Goal: Task Accomplishment & Management: Use online tool/utility

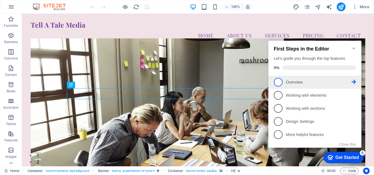
click at [308, 81] on p "Overview - incomplete" at bounding box center [319, 83] width 66 height 6
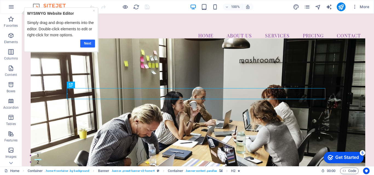
click at [90, 44] on link "Next" at bounding box center [87, 44] width 15 height 8
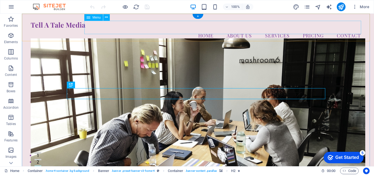
drag, startPoint x: 33, startPoint y: 48, endPoint x: 85, endPoint y: 29, distance: 54.6
click at [201, 29] on nav "Home About Us Services Pricing Contact" at bounding box center [198, 36] width 334 height 14
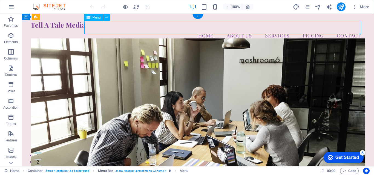
click at [203, 29] on nav "Home About Us Services Pricing Contact" at bounding box center [198, 36] width 334 height 14
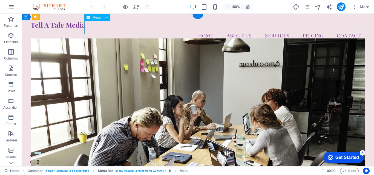
select select
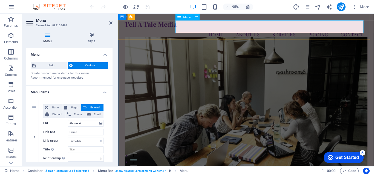
click at [221, 29] on nav "Home About Us Services Pricing Contact" at bounding box center [253, 36] width 256 height 14
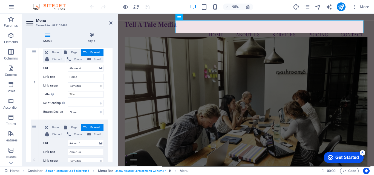
scroll to position [65, 0]
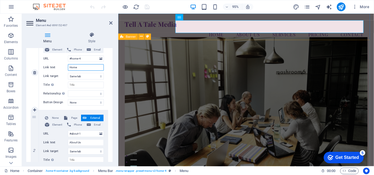
click at [82, 69] on input "Home" at bounding box center [86, 67] width 36 height 7
drag, startPoint x: 82, startPoint y: 69, endPoint x: 73, endPoint y: 67, distance: 8.3
click at [73, 67] on input "Home" at bounding box center [86, 67] width 36 height 7
click at [91, 37] on icon at bounding box center [92, 34] width 42 height 5
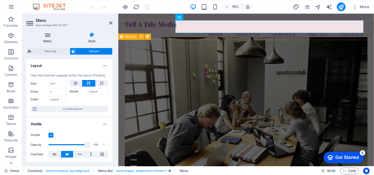
click at [48, 39] on h4 "Menu" at bounding box center [48, 37] width 45 height 11
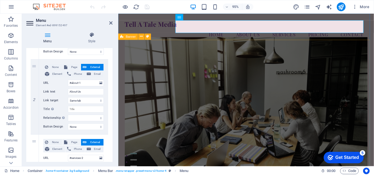
scroll to position [126, 0]
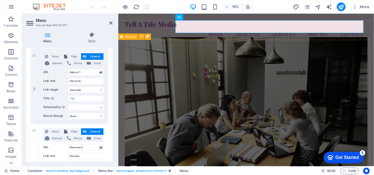
drag, startPoint x: 107, startPoint y: 106, endPoint x: 108, endPoint y: 101, distance: 4.7
click at [108, 101] on div "1 None Page External Element Phone Email Page Home Subpage Legal Notice Privacy…" at bounding box center [69, 161] width 86 height 385
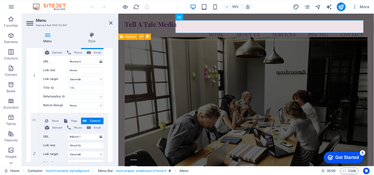
scroll to position [55, 0]
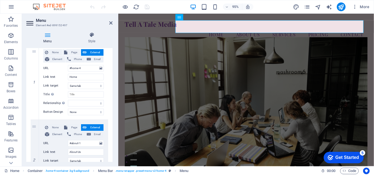
drag, startPoint x: 111, startPoint y: 81, endPoint x: 108, endPoint y: 96, distance: 15.6
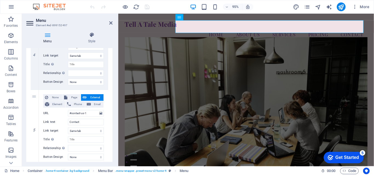
scroll to position [329, 0]
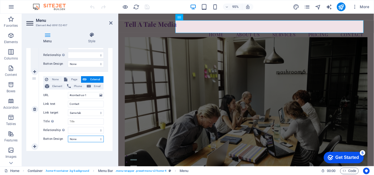
click at [76, 140] on select "None Default Primary Secondary" at bounding box center [86, 139] width 36 height 7
click at [49, 158] on div "Menu Auto Custom Create custom menu items for this menu. Recommended for one-pa…" at bounding box center [69, 105] width 86 height 114
click at [111, 22] on icon at bounding box center [110, 23] width 3 height 4
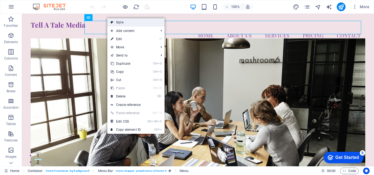
click at [119, 22] on link "Style" at bounding box center [135, 22] width 57 height 8
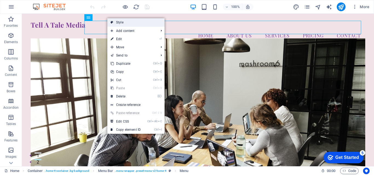
select select "vw"
select select "rem"
select select "vw"
select select "preset-menu-v2-home-4"
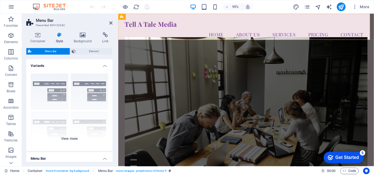
click at [51, 95] on div "Border Centered Default Fixed Loki Trigger Wide XXL" at bounding box center [69, 110] width 86 height 82
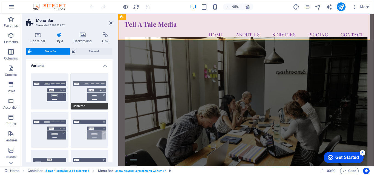
click at [82, 94] on button "Centered" at bounding box center [90, 92] width 38 height 36
type input "1"
select select "rem"
type input "1"
select select "rem"
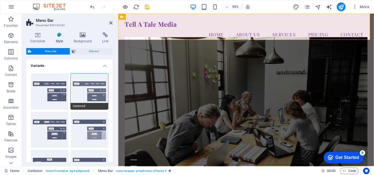
type input "1"
select select "rem"
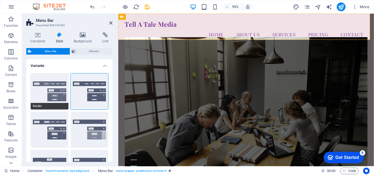
click at [51, 92] on button "Border" at bounding box center [50, 92] width 38 height 36
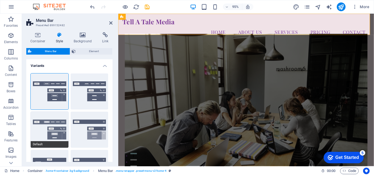
click at [51, 128] on button "Default" at bounding box center [50, 130] width 38 height 36
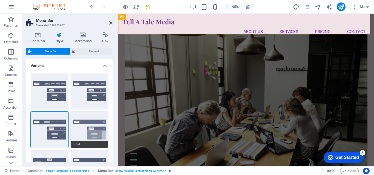
click at [87, 131] on button "Fixed" at bounding box center [90, 130] width 38 height 36
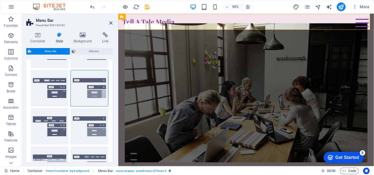
scroll to position [42, 0]
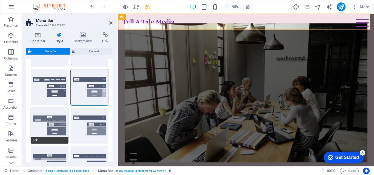
click at [49, 120] on button "Loki" at bounding box center [50, 126] width 38 height 36
type input "0"
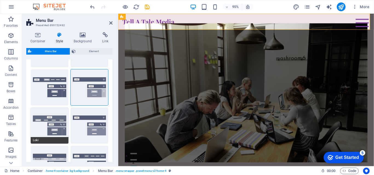
type input "0"
select select "DISABLED_OPTION_VALUE"
type input "2"
type input "1"
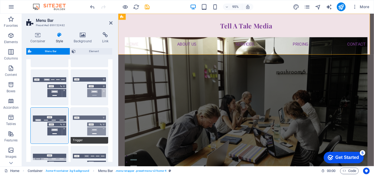
click at [87, 130] on button "Trigger" at bounding box center [90, 126] width 38 height 36
type input "1"
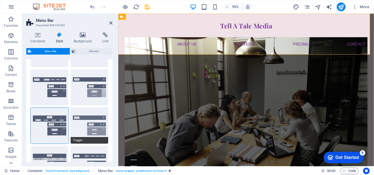
type input "1"
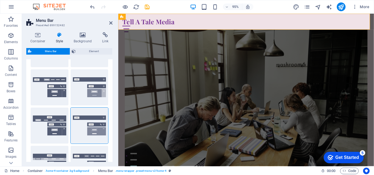
drag, startPoint x: 111, startPoint y: 98, endPoint x: 108, endPoint y: 112, distance: 14.2
click at [108, 112] on div "Border Centered Default Fixed Loki Trigger Wide XXL" at bounding box center [69, 107] width 86 height 160
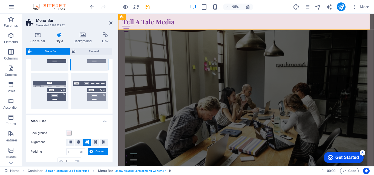
scroll to position [110, 0]
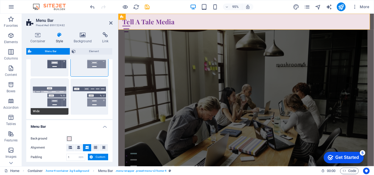
click at [45, 98] on button "Wide" at bounding box center [50, 97] width 38 height 36
type input "0"
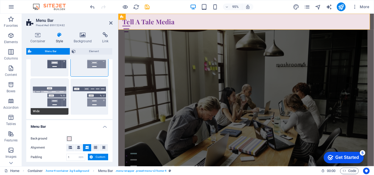
type input "0"
type input "2"
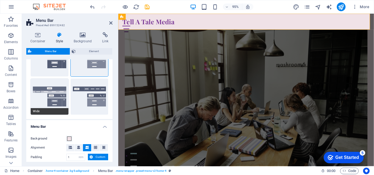
type input "2"
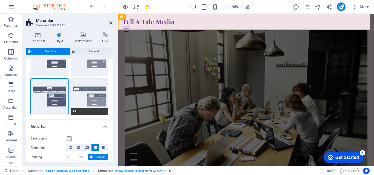
click at [91, 100] on button "XXL" at bounding box center [90, 97] width 38 height 36
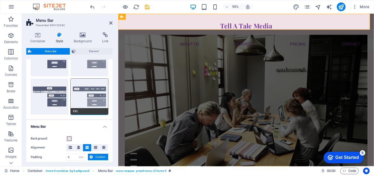
type input "1"
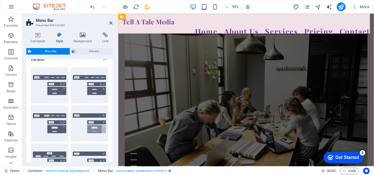
scroll to position [0, 0]
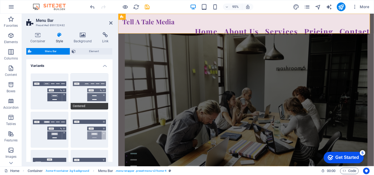
click at [89, 88] on button "Centered" at bounding box center [90, 92] width 38 height 36
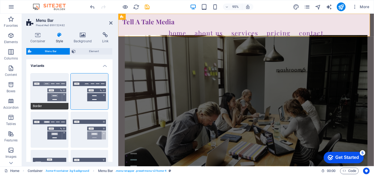
click at [49, 90] on button "Border" at bounding box center [50, 92] width 38 height 36
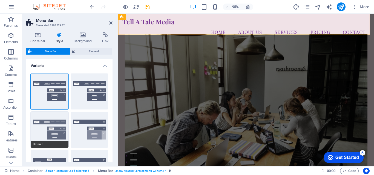
click at [42, 129] on button "Default" at bounding box center [50, 130] width 38 height 36
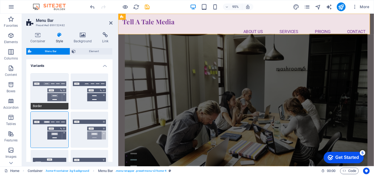
click at [46, 95] on button "Border" at bounding box center [50, 92] width 38 height 36
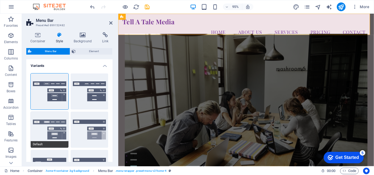
click at [51, 127] on button "Default" at bounding box center [50, 130] width 38 height 36
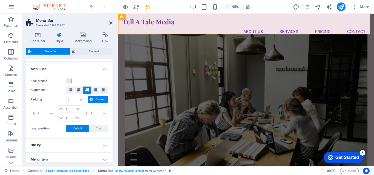
scroll to position [169, 0]
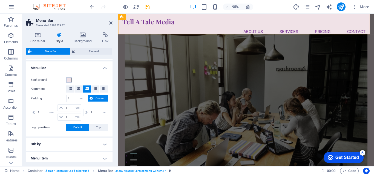
click at [70, 81] on span at bounding box center [69, 80] width 4 height 4
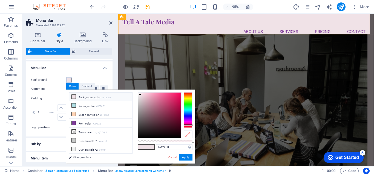
click at [172, 109] on div at bounding box center [159, 115] width 43 height 45
click at [184, 158] on button "Apply" at bounding box center [186, 157] width 14 height 7
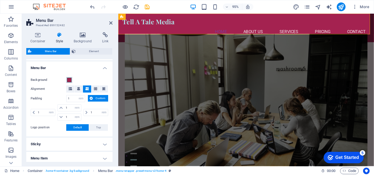
click at [68, 80] on span at bounding box center [69, 80] width 4 height 4
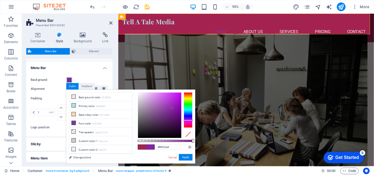
click at [187, 120] on div at bounding box center [188, 111] width 9 height 36
click at [169, 106] on div at bounding box center [159, 115] width 43 height 45
click at [153, 106] on div at bounding box center [159, 115] width 43 height 45
drag, startPoint x: 153, startPoint y: 105, endPoint x: 161, endPoint y: 108, distance: 9.3
click at [161, 108] on div at bounding box center [161, 108] width 2 height 2
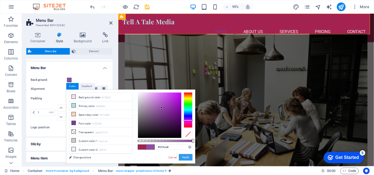
click at [186, 158] on button "Apply" at bounding box center [186, 157] width 14 height 7
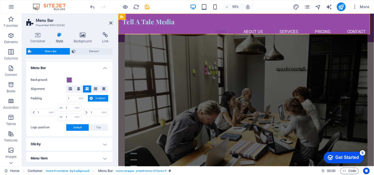
click at [69, 80] on span at bounding box center [69, 80] width 4 height 4
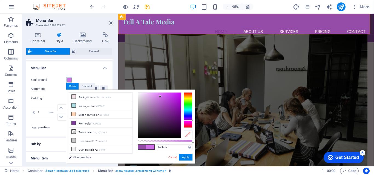
drag, startPoint x: 161, startPoint y: 108, endPoint x: 160, endPoint y: 97, distance: 11.0
click at [160, 97] on div at bounding box center [160, 97] width 2 height 2
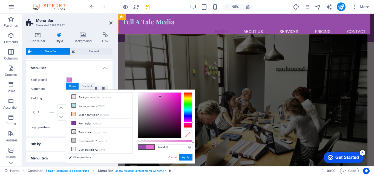
click at [187, 123] on div at bounding box center [188, 122] width 9 height 1
click at [173, 104] on div at bounding box center [159, 115] width 43 height 45
click at [168, 100] on div at bounding box center [159, 115] width 43 height 45
drag, startPoint x: 168, startPoint y: 99, endPoint x: 174, endPoint y: 99, distance: 5.8
click at [174, 99] on div at bounding box center [174, 99] width 2 height 2
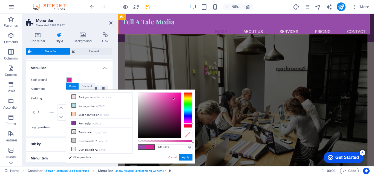
click at [186, 124] on div at bounding box center [188, 123] width 9 height 1
click at [176, 97] on div at bounding box center [176, 97] width 2 height 2
click at [187, 157] on button "Apply" at bounding box center [186, 157] width 14 height 7
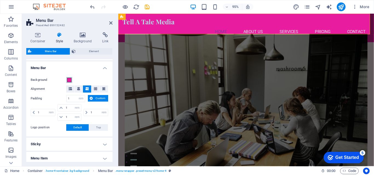
click at [71, 80] on span at bounding box center [69, 80] width 4 height 4
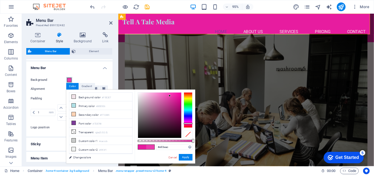
drag, startPoint x: 175, startPoint y: 97, endPoint x: 169, endPoint y: 96, distance: 6.0
click at [169, 96] on div at bounding box center [170, 96] width 2 height 2
click at [185, 159] on button "Apply" at bounding box center [186, 157] width 14 height 7
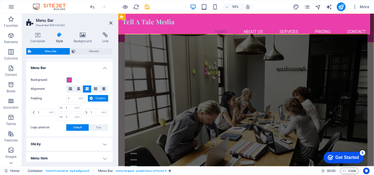
click at [68, 80] on span at bounding box center [69, 80] width 4 height 4
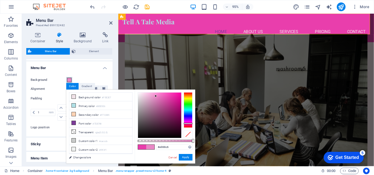
drag, startPoint x: 169, startPoint y: 96, endPoint x: 156, endPoint y: 96, distance: 13.1
click at [156, 96] on div at bounding box center [156, 96] width 2 height 2
click at [186, 157] on button "Apply" at bounding box center [186, 157] width 14 height 7
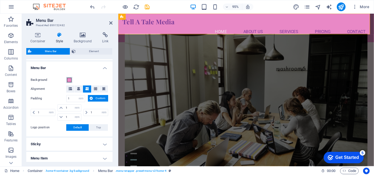
click at [68, 83] on button "Background" at bounding box center [69, 80] width 6 height 6
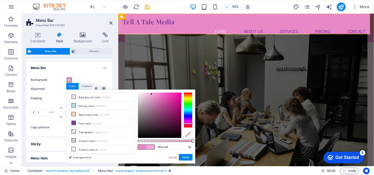
type input "#f5a8da"
drag, startPoint x: 156, startPoint y: 97, endPoint x: 151, endPoint y: 94, distance: 5.3
click at [151, 94] on div at bounding box center [151, 94] width 2 height 2
click at [186, 160] on button "Apply" at bounding box center [186, 157] width 14 height 7
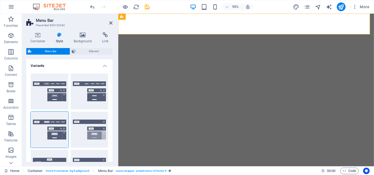
select select "rem"
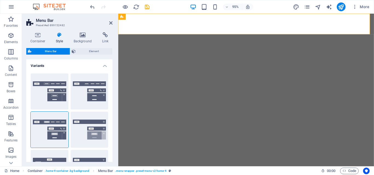
select select "preset-menu-v2-home-4"
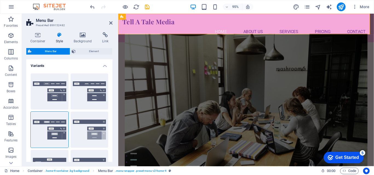
scroll to position [169, 0]
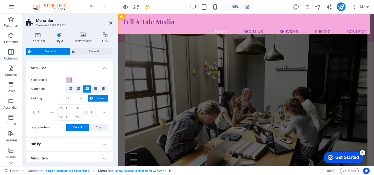
click at [70, 81] on span at bounding box center [69, 80] width 4 height 4
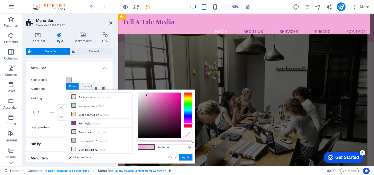
drag, startPoint x: 150, startPoint y: 94, endPoint x: 146, endPoint y: 96, distance: 3.9
click at [146, 96] on div at bounding box center [146, 95] width 2 height 2
click at [183, 159] on button "Apply" at bounding box center [186, 157] width 14 height 7
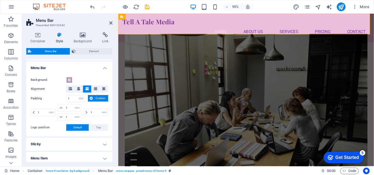
click at [68, 79] on span at bounding box center [69, 80] width 4 height 4
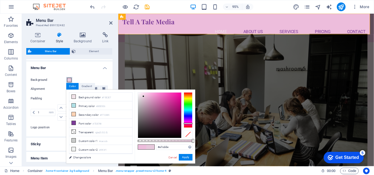
type input "#e7d0df"
drag, startPoint x: 145, startPoint y: 98, endPoint x: 142, endPoint y: 97, distance: 3.7
click at [142, 97] on div at bounding box center [142, 97] width 2 height 2
click at [186, 156] on button "Apply" at bounding box center [186, 157] width 14 height 7
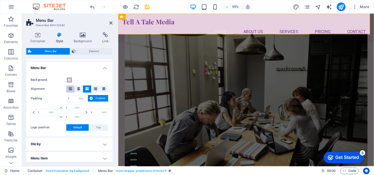
click at [71, 89] on icon at bounding box center [70, 88] width 3 height 3
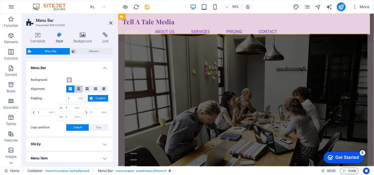
click at [79, 90] on icon at bounding box center [78, 88] width 3 height 3
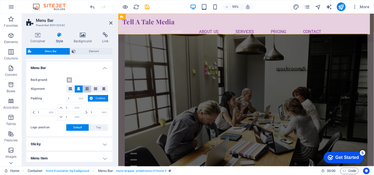
click at [85, 90] on icon at bounding box center [86, 88] width 3 height 3
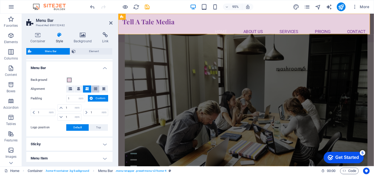
click at [94, 90] on icon at bounding box center [95, 88] width 3 height 3
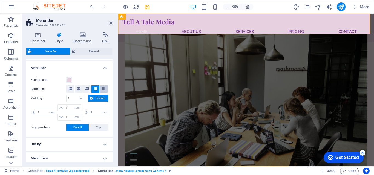
click at [102, 90] on icon at bounding box center [103, 88] width 3 height 3
click at [95, 90] on icon at bounding box center [95, 88] width 3 height 3
click at [86, 88] on icon at bounding box center [86, 88] width 3 height 3
click at [79, 91] on span at bounding box center [78, 89] width 3 height 7
click at [87, 88] on icon at bounding box center [86, 88] width 3 height 3
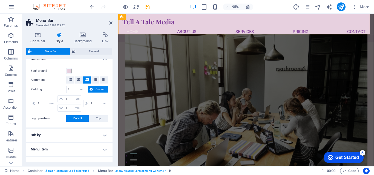
scroll to position [180, 0]
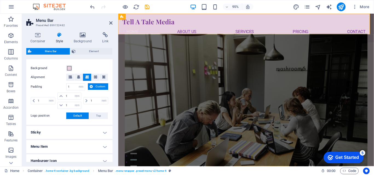
click at [79, 116] on span "Default" at bounding box center [77, 116] width 8 height 7
click at [98, 116] on span "Top" at bounding box center [98, 116] width 5 height 7
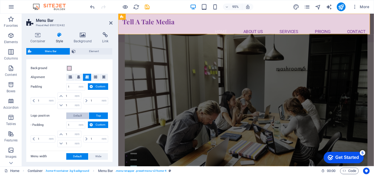
click at [82, 117] on span "Default" at bounding box center [77, 116] width 8 height 7
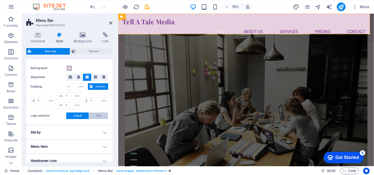
click at [94, 116] on button "Top" at bounding box center [98, 116] width 19 height 7
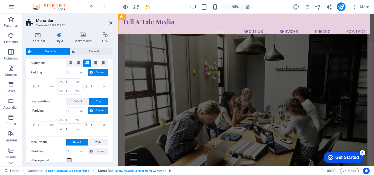
scroll to position [198, 0]
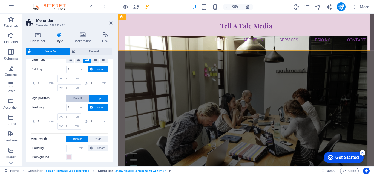
click at [71, 100] on button "Default" at bounding box center [77, 98] width 22 height 7
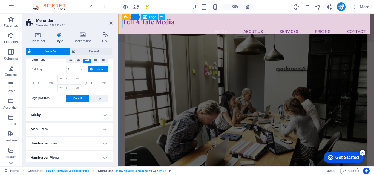
click at [167, 24] on div "Tell A Tale Media" at bounding box center [253, 22] width 260 height 8
click at [160, 25] on div "Tell A Tale Media" at bounding box center [253, 22] width 260 height 8
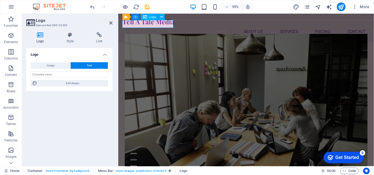
click at [156, 25] on div "Tell A Tale Media" at bounding box center [253, 22] width 260 height 8
click at [164, 26] on div "Tell A Tale Media" at bounding box center [253, 22] width 260 height 8
click at [88, 65] on span "Text" at bounding box center [89, 65] width 5 height 7
click at [88, 66] on span "Text" at bounding box center [89, 65] width 5 height 7
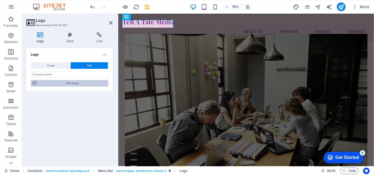
click at [72, 83] on span "Edit design" at bounding box center [73, 83] width 68 height 7
select select "rem"
select select "700"
select select "px"
select select "rem"
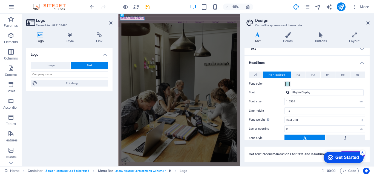
scroll to position [0, 0]
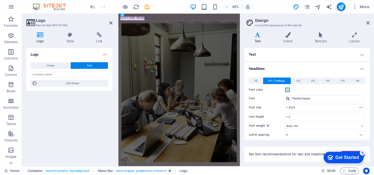
click at [361, 54] on h4 "Text" at bounding box center [306, 54] width 125 height 13
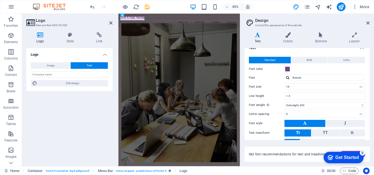
scroll to position [7, 0]
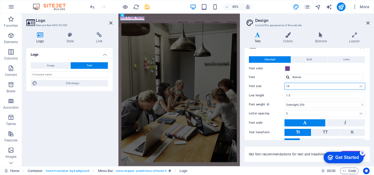
click at [293, 88] on input "16" at bounding box center [325, 86] width 80 height 7
type input "1"
type input "20"
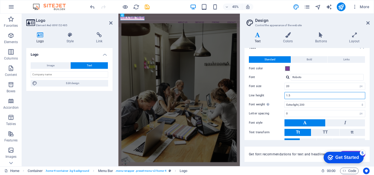
click at [291, 97] on input "1.5" at bounding box center [325, 96] width 80 height 7
type input "1"
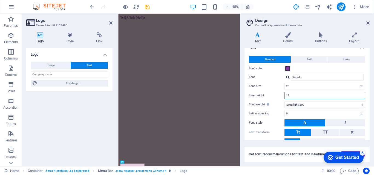
type input "2"
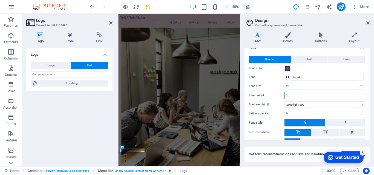
click at [298, 96] on input "2" at bounding box center [325, 96] width 80 height 7
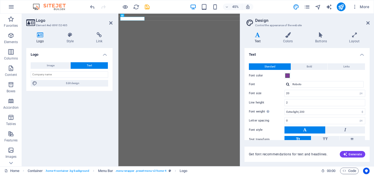
select select "px"
select select "200"
select select "px"
select select "rem"
select select "700"
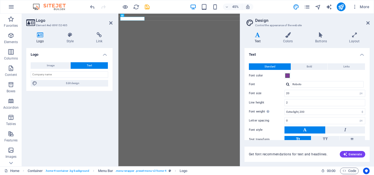
select select "px"
select select "rem"
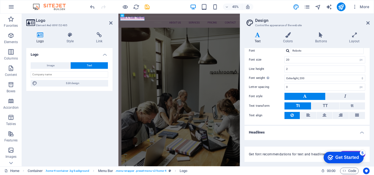
scroll to position [35, 0]
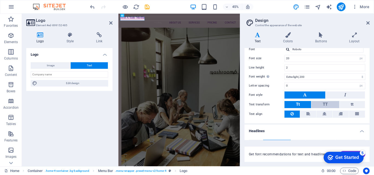
type input "2"
click at [328, 103] on button "TT" at bounding box center [325, 104] width 28 height 7
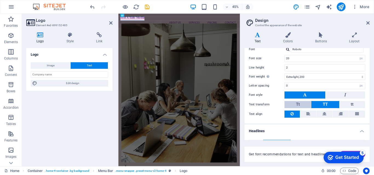
click at [304, 103] on button "Tt" at bounding box center [297, 104] width 27 height 7
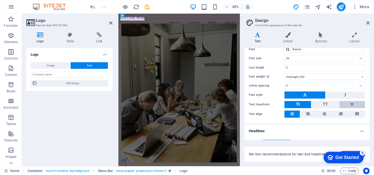
click at [350, 103] on button "tt" at bounding box center [351, 104] width 25 height 7
click at [304, 104] on button "Tt" at bounding box center [297, 104] width 27 height 7
click at [326, 104] on span "TT" at bounding box center [325, 104] width 5 height 5
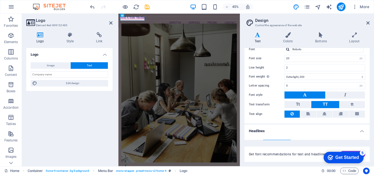
click at [370, 82] on div "Variants Text Colors Buttons Layout Text Standard Bold Links Font color Font Ro…" at bounding box center [307, 97] width 134 height 139
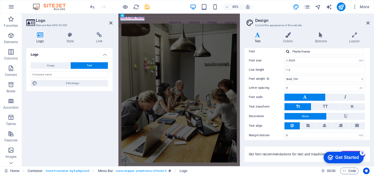
scroll to position [149, 0]
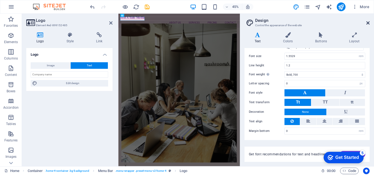
click at [368, 22] on icon at bounding box center [367, 23] width 3 height 4
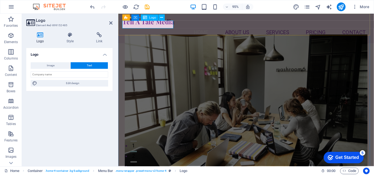
click at [133, 25] on div "Tell A Tale Media" at bounding box center [253, 22] width 260 height 8
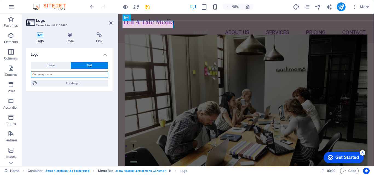
click at [61, 76] on input "text" at bounding box center [69, 74] width 77 height 7
type input "TELL A TALE MEDIA"
click at [63, 96] on div "Logo Image Text Drag files here, click to choose files or select files from Fil…" at bounding box center [69, 105] width 86 height 114
click at [111, 24] on icon at bounding box center [110, 23] width 3 height 4
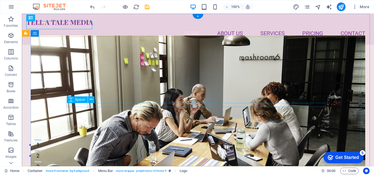
drag, startPoint x: 34, startPoint y: 53, endPoint x: 178, endPoint y: 103, distance: 152.4
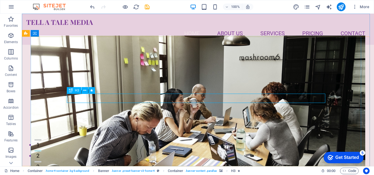
click at [70, 91] on icon at bounding box center [71, 90] width 4 height 7
click at [85, 91] on icon at bounding box center [84, 91] width 3 height 6
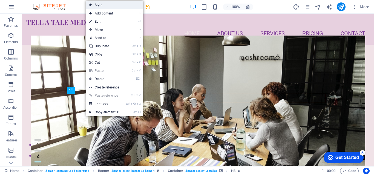
click at [99, 7] on link "Style" at bounding box center [114, 5] width 57 height 8
select select "preset-banner-v3-home-4"
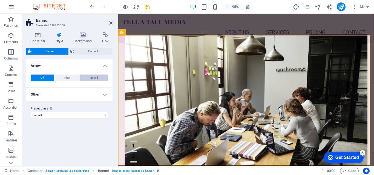
click at [100, 77] on button "Boxed" at bounding box center [94, 78] width 28 height 7
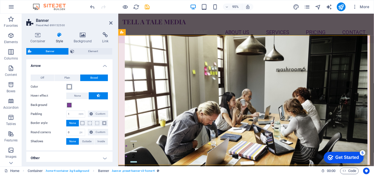
click at [70, 86] on span at bounding box center [69, 87] width 4 height 4
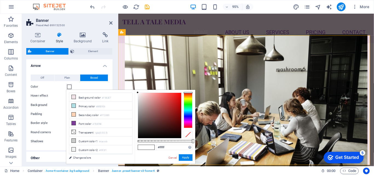
type input "#e38b8b"
click at [154, 98] on div at bounding box center [159, 115] width 43 height 45
click at [185, 158] on button "Apply" at bounding box center [186, 158] width 14 height 7
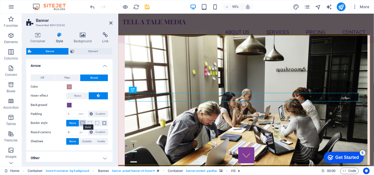
click at [82, 123] on span at bounding box center [82, 124] width 4 height 4
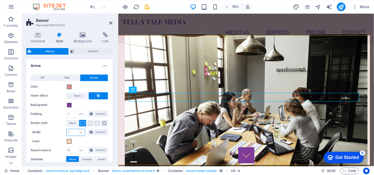
click at [76, 133] on input "1" at bounding box center [76, 132] width 18 height 7
type input "2"
click at [116, 133] on div "Container Style Background Link Size Height Default px rem % vh vw Min. height …" at bounding box center [69, 97] width 95 height 139
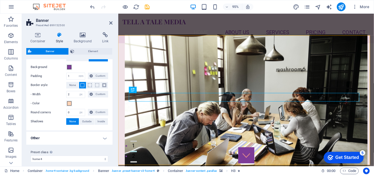
scroll to position [43, 0]
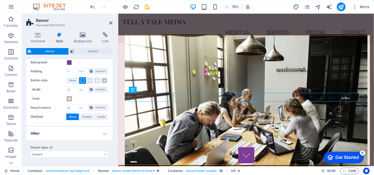
click at [116, 132] on div "Container Style Background Link Size Height Default px rem % vh vw Min. height …" at bounding box center [69, 97] width 95 height 139
click at [112, 24] on icon at bounding box center [110, 23] width 3 height 4
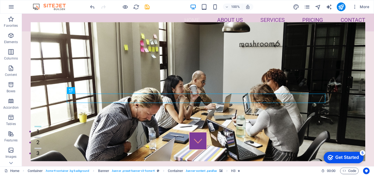
scroll to position [0, 0]
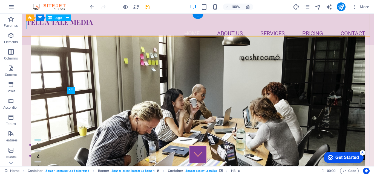
click at [70, 26] on div "TELL A TALE MEDIA" at bounding box center [197, 22] width 343 height 8
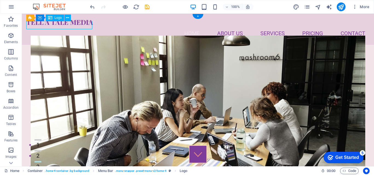
click at [66, 25] on div "TELL A TALE MEDIA" at bounding box center [197, 22] width 343 height 8
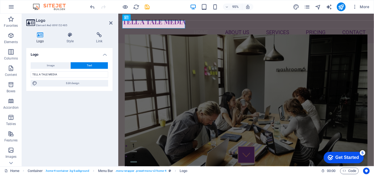
click at [91, 65] on span "Text" at bounding box center [89, 65] width 5 height 7
click at [71, 35] on icon at bounding box center [70, 34] width 28 height 5
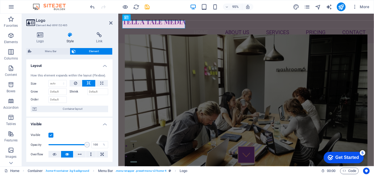
drag, startPoint x: 111, startPoint y: 77, endPoint x: 111, endPoint y: 98, distance: 20.3
click at [111, 98] on div "How this element expands within the layout (Flexbox). Size Default auto px % 1/…" at bounding box center [69, 93] width 86 height 48
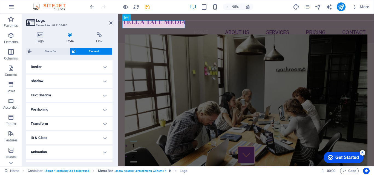
scroll to position [116, 0]
click at [106, 96] on h4 "Text Shadow" at bounding box center [69, 96] width 86 height 13
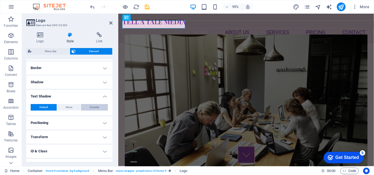
click at [90, 107] on span "Outside" at bounding box center [94, 107] width 9 height 7
type input "2"
type input "4"
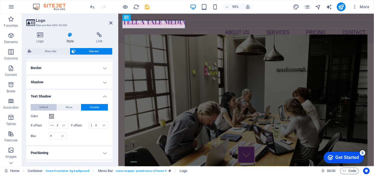
click at [48, 106] on span "Default" at bounding box center [43, 107] width 8 height 7
type input "0"
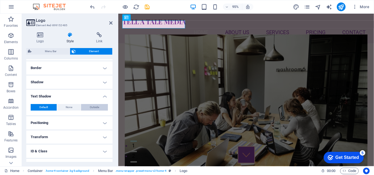
click at [92, 108] on span "Outside" at bounding box center [94, 107] width 9 height 7
type input "2"
type input "4"
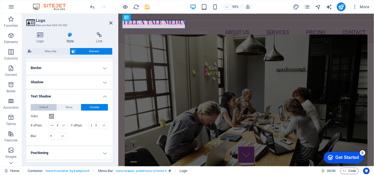
click at [37, 107] on button "Default" at bounding box center [44, 107] width 26 height 7
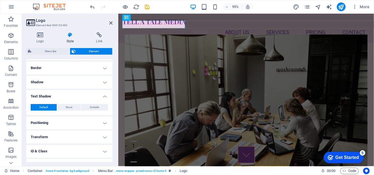
click at [105, 68] on h4 "Border" at bounding box center [69, 68] width 86 height 13
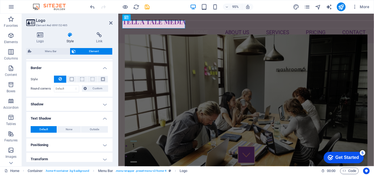
drag, startPoint x: 112, startPoint y: 125, endPoint x: 113, endPoint y: 133, distance: 8.0
click at [113, 133] on div "Logo Style Link Logo Image Text Drag files here, click to choose files or selec…" at bounding box center [69, 97] width 95 height 139
drag, startPoint x: 113, startPoint y: 132, endPoint x: 108, endPoint y: 146, distance: 14.9
click at [109, 146] on div "Logo Style Link Logo Image Text Drag files here, click to choose files or selec…" at bounding box center [69, 97] width 95 height 139
click at [105, 145] on h4 "Positioning" at bounding box center [69, 145] width 86 height 13
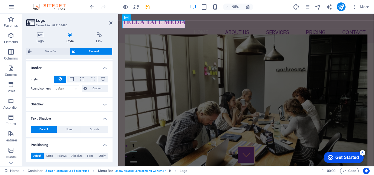
drag, startPoint x: 112, startPoint y: 134, endPoint x: 112, endPoint y: 152, distance: 18.4
click at [112, 152] on div "Logo Style Link Logo Image Text Drag files here, click to choose files or selec…" at bounding box center [69, 97] width 95 height 139
drag, startPoint x: 113, startPoint y: 132, endPoint x: 113, endPoint y: 142, distance: 10.7
click at [113, 142] on div "Logo Style Link Logo Image Text Drag files here, click to choose files or selec…" at bounding box center [69, 97] width 95 height 139
drag, startPoint x: 112, startPoint y: 112, endPoint x: 112, endPoint y: 121, distance: 9.6
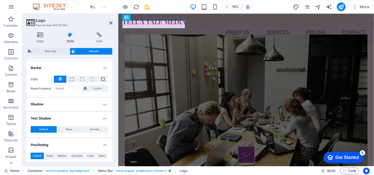
click at [112, 121] on div "Logo Style Link Logo Image Text Drag files here, click to choose files or selec…" at bounding box center [69, 97] width 95 height 139
drag, startPoint x: 111, startPoint y: 121, endPoint x: 109, endPoint y: 144, distance: 23.1
click at [109, 143] on ul "Layout How this element expands within the layout (Flexbox). Size Default auto …" at bounding box center [69, 85] width 86 height 285
click at [103, 104] on h4 "Shadow" at bounding box center [69, 104] width 86 height 13
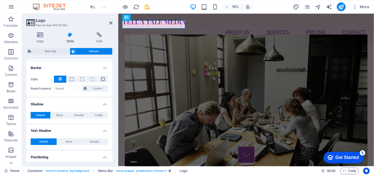
drag, startPoint x: 112, startPoint y: 133, endPoint x: 111, endPoint y: 153, distance: 20.6
click at [111, 153] on div "Logo Style Link Logo Image Text Drag files here, click to choose files or selec…" at bounding box center [69, 97] width 95 height 139
click at [103, 69] on h4 "Border" at bounding box center [69, 67] width 86 height 10
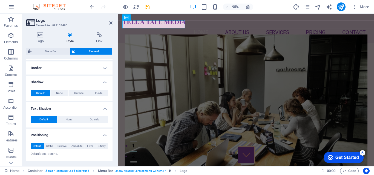
click at [104, 81] on h4 "Shadow" at bounding box center [69, 81] width 86 height 10
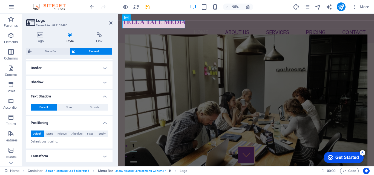
click at [103, 96] on h4 "Text Shadow" at bounding box center [69, 95] width 86 height 10
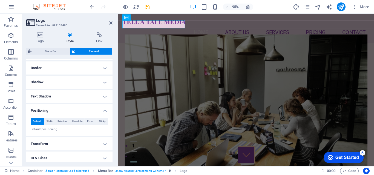
click at [103, 110] on h4 "Positioning" at bounding box center [69, 109] width 86 height 10
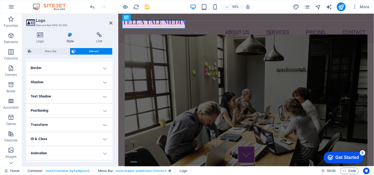
click at [90, 153] on h4 "Animation" at bounding box center [69, 153] width 86 height 13
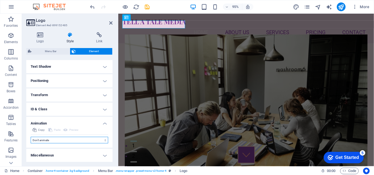
click at [57, 139] on select "Don't animate Show / Hide Slide up/down Zoom in/out Slide left to right Slide r…" at bounding box center [69, 140] width 77 height 7
select select "shrink"
click at [31, 137] on select "Don't animate Show / Hide Slide up/down Zoom in/out Slide left to right Slide r…" at bounding box center [69, 140] width 77 height 7
select select "scroll"
click at [98, 140] on select "Don't animate Show / Hide Slide up/down Zoom in/out Slide left to right Slide r…" at bounding box center [69, 140] width 77 height 7
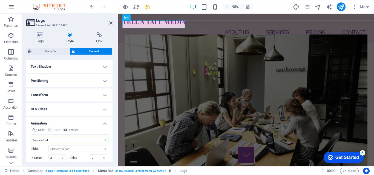
select select "move-left-to-right"
click at [31, 137] on select "Don't animate Show / Hide Slide up/down Zoom in/out Slide left to right Slide r…" at bounding box center [69, 140] width 77 height 7
drag, startPoint x: 111, startPoint y: 138, endPoint x: 108, endPoint y: 154, distance: 15.9
click at [108, 154] on div "Copy Paste Preview Don't animate Show / Hide Slide up/down Zoom in/out Slide le…" at bounding box center [69, 157] width 86 height 60
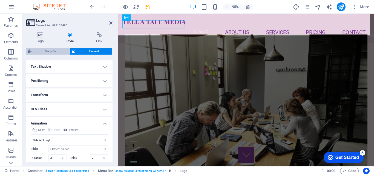
click at [46, 52] on span "Menu Bar" at bounding box center [50, 51] width 35 height 7
select select "rem"
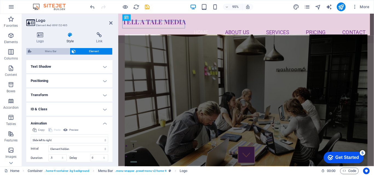
select select "rem"
select select "preset-menu-v2-home-4"
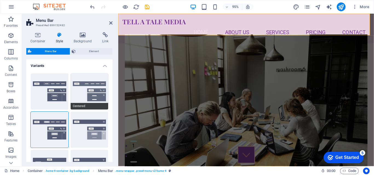
drag, startPoint x: 111, startPoint y: 82, endPoint x: 107, endPoint y: 100, distance: 18.0
click at [107, 100] on div "Border Centered Default Fixed Loki Trigger Wide XXL" at bounding box center [69, 149] width 86 height 160
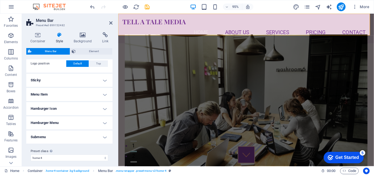
scroll to position [236, 0]
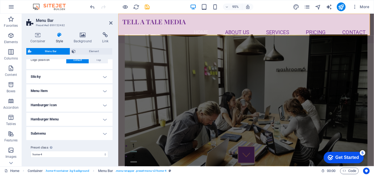
click at [102, 137] on h4 "Submenu" at bounding box center [69, 133] width 86 height 13
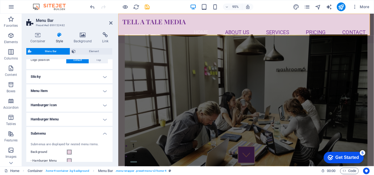
click at [102, 78] on h4 "Sticky" at bounding box center [69, 76] width 86 height 13
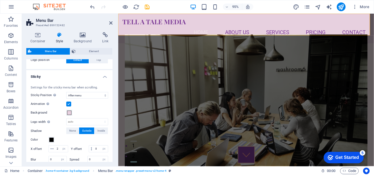
click at [41, 79] on h4 "Sticky" at bounding box center [69, 75] width 86 height 10
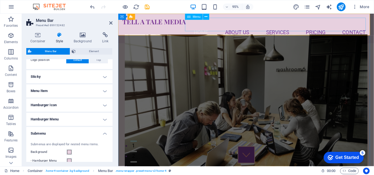
click at [199, 27] on nav "Home About Us Services Pricing Contact" at bounding box center [253, 33] width 260 height 14
click at [85, 40] on h4 "Background" at bounding box center [84, 37] width 29 height 11
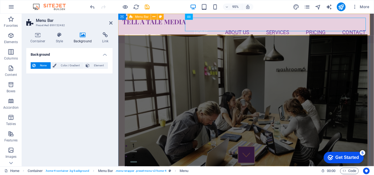
click at [172, 32] on div "TELL A TALE MEDIA Menu Home About Us Services Pricing Contact" at bounding box center [252, 29] width 269 height 31
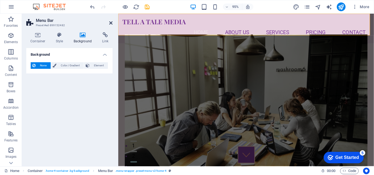
click at [111, 24] on icon at bounding box center [110, 23] width 3 height 4
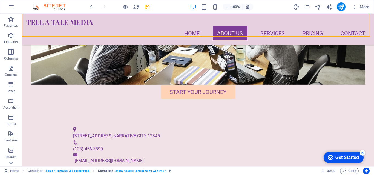
scroll to position [189, 0]
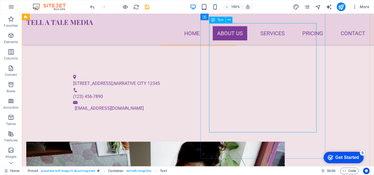
click at [219, 21] on span "Text" at bounding box center [220, 19] width 6 height 3
click at [219, 19] on span "Text" at bounding box center [220, 19] width 6 height 3
click at [228, 20] on icon at bounding box center [228, 20] width 3 height 6
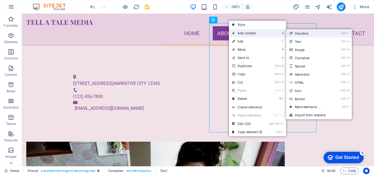
click at [299, 33] on link "Ctrl 1 Headline" at bounding box center [308, 33] width 45 height 8
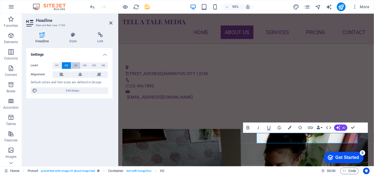
click at [77, 65] on span "H3" at bounding box center [76, 65] width 4 height 7
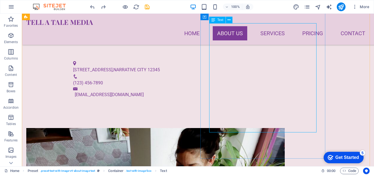
click at [212, 21] on icon at bounding box center [213, 20] width 4 height 7
click at [229, 21] on icon at bounding box center [228, 20] width 3 height 6
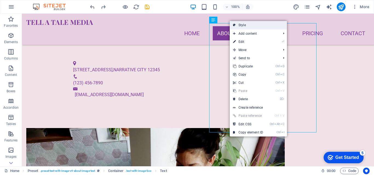
click at [239, 23] on link "Style" at bounding box center [258, 25] width 57 height 8
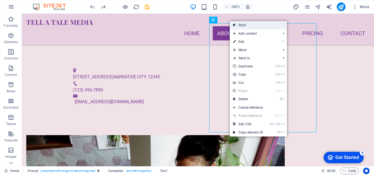
select select "rem"
select select "px"
select select "preset-text-with-image-v4-about-image-text"
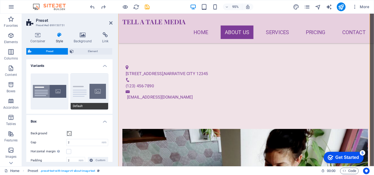
click at [86, 87] on button "Default" at bounding box center [90, 92] width 38 height 36
type input "0"
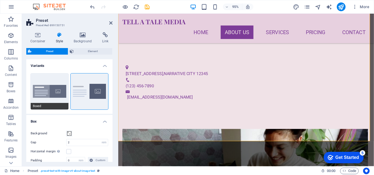
click at [42, 91] on button "Boxed" at bounding box center [50, 92] width 38 height 36
type input "0"
type input "2.5"
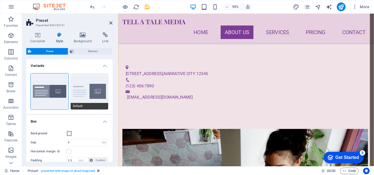
click at [78, 86] on button "Default" at bounding box center [90, 92] width 38 height 36
type input "2"
type input "0"
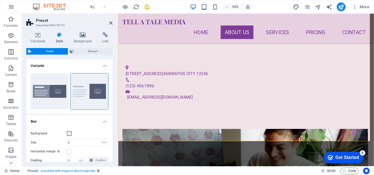
drag, startPoint x: 111, startPoint y: 79, endPoint x: 112, endPoint y: 95, distance: 16.2
click at [112, 95] on div "Variants Boxed Default Box Background Gap 2 rem px % vh vw Horizontal margin On…" at bounding box center [69, 110] width 86 height 103
drag, startPoint x: 111, startPoint y: 93, endPoint x: 109, endPoint y: 105, distance: 11.9
click at [109, 105] on div "Boxed Default" at bounding box center [69, 91] width 86 height 45
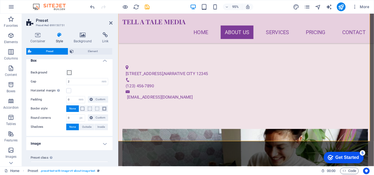
scroll to position [71, 0]
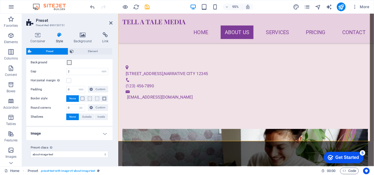
click at [104, 134] on h4 "Image" at bounding box center [69, 133] width 86 height 13
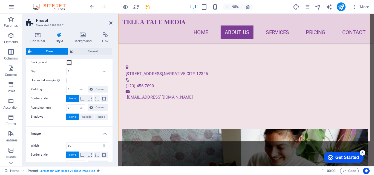
drag, startPoint x: 111, startPoint y: 131, endPoint x: 107, endPoint y: 149, distance: 18.1
click at [108, 147] on li "Image Width 50 rem px % vh vw Border style None Border width 1 px rem vh vw Cus…" at bounding box center [69, 154] width 86 height 55
click at [83, 156] on span at bounding box center [82, 155] width 4 height 4
click at [104, 156] on span at bounding box center [104, 155] width 4 height 4
click at [82, 156] on span at bounding box center [82, 155] width 4 height 4
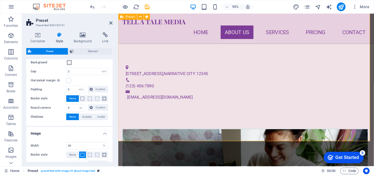
click at [73, 172] on span ". preset-text-with-image-v4-about-image-text" at bounding box center [67, 171] width 55 height 7
click at [73, 156] on span "None" at bounding box center [72, 155] width 7 height 7
drag, startPoint x: 229, startPoint y: 142, endPoint x: 120, endPoint y: 108, distance: 114.1
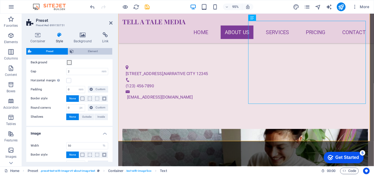
click at [96, 53] on span "Element" at bounding box center [93, 51] width 36 height 7
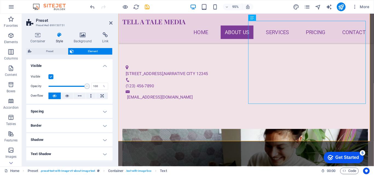
click at [102, 154] on h4 "Text Shadow" at bounding box center [69, 154] width 86 height 13
drag, startPoint x: 111, startPoint y: 98, endPoint x: 111, endPoint y: 118, distance: 20.3
click at [111, 118] on div "Layout How this element expands within the layout (Flexbox). Size Default auto …" at bounding box center [69, 110] width 86 height 103
drag, startPoint x: 111, startPoint y: 104, endPoint x: 108, endPoint y: 129, distance: 24.8
click at [108, 129] on ul "Layout How this element expands within the layout (Flexbox). Size Default auto …" at bounding box center [69, 151] width 86 height 185
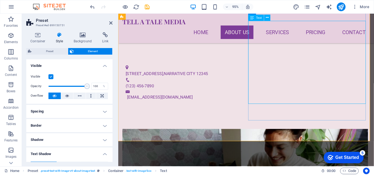
click at [258, 20] on div "Text" at bounding box center [256, 18] width 16 height 6
click at [257, 18] on span "Text" at bounding box center [259, 17] width 6 height 3
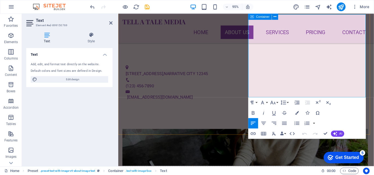
scroll to position [196, 0]
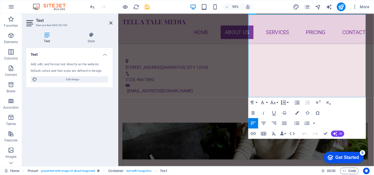
scroll to position [196, 0]
click at [274, 102] on icon "button" at bounding box center [272, 103] width 5 height 4
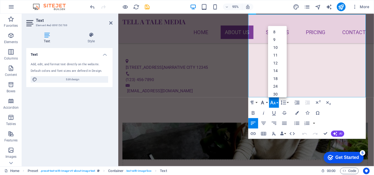
click at [265, 103] on icon "button" at bounding box center [262, 103] width 6 height 6
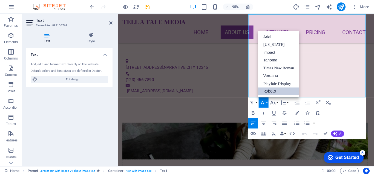
scroll to position [0, 0]
click at [267, 83] on link "Playfair Display" at bounding box center [278, 84] width 41 height 8
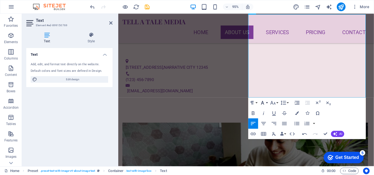
click at [267, 103] on button "Font Family" at bounding box center [264, 103] width 10 height 10
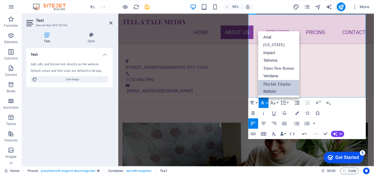
click at [270, 90] on link "Roboto" at bounding box center [278, 92] width 41 height 8
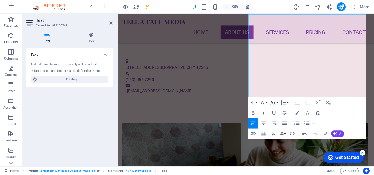
click at [278, 103] on button "Font Size" at bounding box center [274, 103] width 10 height 10
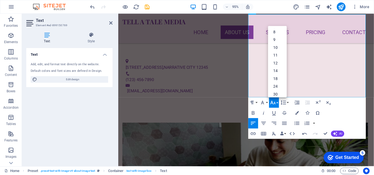
click at [278, 103] on button "Font Size" at bounding box center [274, 103] width 10 height 10
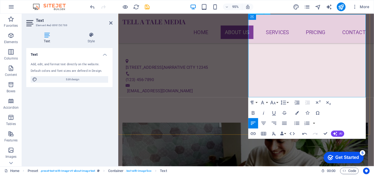
click at [273, 134] on icon "button" at bounding box center [274, 134] width 6 height 6
drag, startPoint x: 356, startPoint y: 96, endPoint x: 269, endPoint y: 72, distance: 91.0
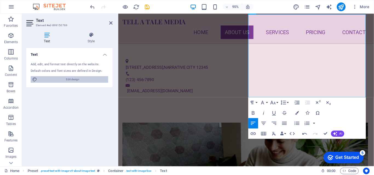
click at [67, 79] on span "Edit design" at bounding box center [73, 79] width 68 height 7
select select "px"
select select "200"
select select "px"
select select "rem"
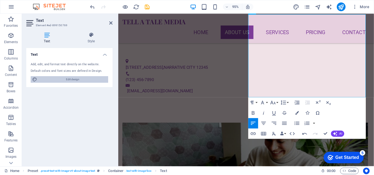
select select "700"
select select "px"
select select "rem"
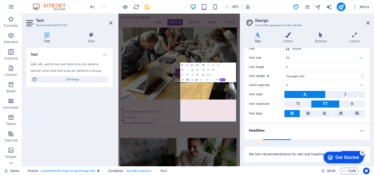
scroll to position [37, 0]
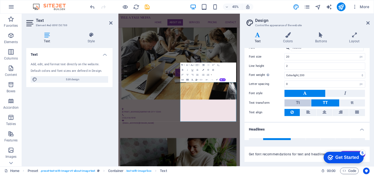
click at [302, 102] on button "Tt" at bounding box center [297, 103] width 27 height 7
drag, startPoint x: 368, startPoint y: 86, endPoint x: 368, endPoint y: 97, distance: 10.7
click at [368, 97] on div "Standard Bold Links Font color Font Roboto Font size 20 rem px Line height 2 Fo…" at bounding box center [306, 71] width 127 height 101
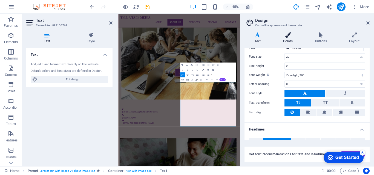
click at [286, 40] on h4 "Colors" at bounding box center [289, 37] width 32 height 11
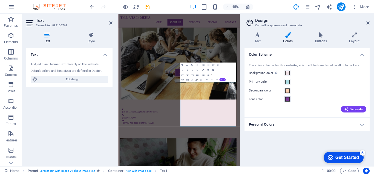
click at [287, 101] on span at bounding box center [287, 99] width 4 height 4
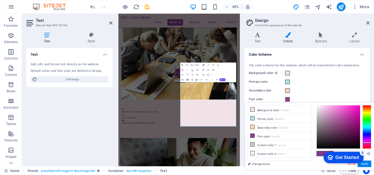
drag, startPoint x: 368, startPoint y: 139, endPoint x: 368, endPoint y: 143, distance: 3.9
click at [368, 143] on div at bounding box center [366, 142] width 9 height 1
type input "#f10cc3"
drag, startPoint x: 344, startPoint y: 119, endPoint x: 357, endPoint y: 108, distance: 17.7
click at [357, 108] on div at bounding box center [357, 108] width 2 height 2
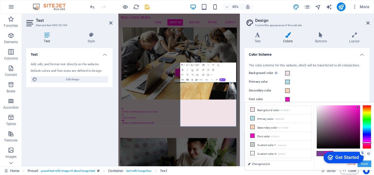
click at [367, 164] on button "Apply" at bounding box center [364, 164] width 14 height 7
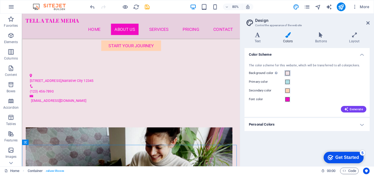
click at [288, 72] on span at bounding box center [287, 73] width 4 height 4
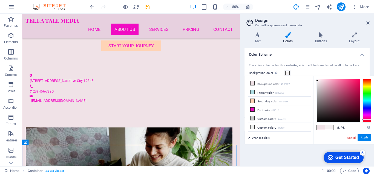
type input "#f9f9f9"
click at [316, 80] on div at bounding box center [316, 80] width 2 height 2
click at [365, 138] on button "Apply" at bounding box center [364, 138] width 14 height 7
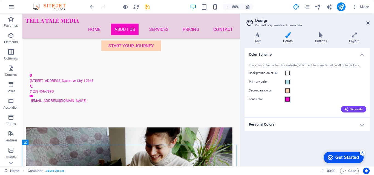
click at [288, 101] on span at bounding box center [287, 99] width 4 height 4
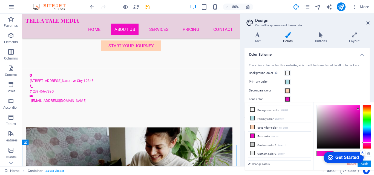
type input "#e709bb"
click at [358, 109] on div at bounding box center [358, 109] width 2 height 2
click at [366, 166] on button "Apply" at bounding box center [364, 164] width 14 height 7
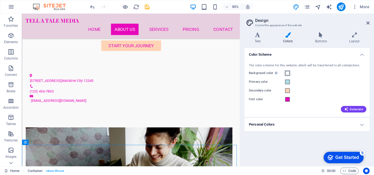
click at [288, 73] on span at bounding box center [287, 73] width 4 height 4
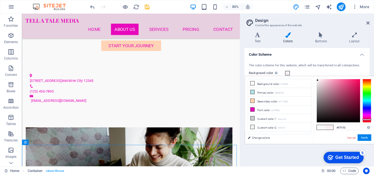
click at [318, 80] on div at bounding box center [317, 80] width 2 height 2
click at [251, 101] on icon at bounding box center [252, 101] width 4 height 4
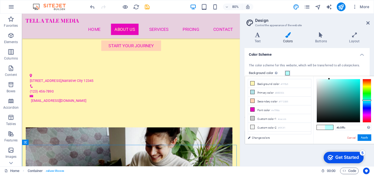
drag, startPoint x: 368, startPoint y: 82, endPoint x: 362, endPoint y: 100, distance: 19.7
click at [362, 100] on div at bounding box center [343, 101] width 55 height 44
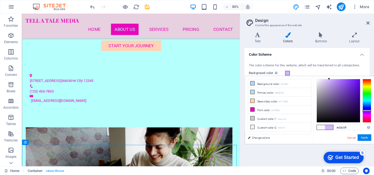
drag, startPoint x: 367, startPoint y: 100, endPoint x: 365, endPoint y: 111, distance: 10.5
click at [365, 111] on div at bounding box center [366, 110] width 9 height 1
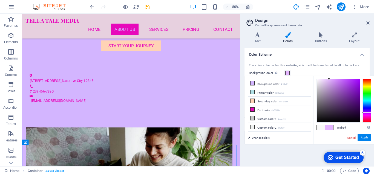
click at [367, 112] on div at bounding box center [366, 112] width 9 height 1
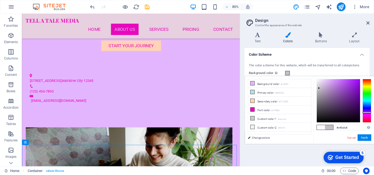
drag, startPoint x: 328, startPoint y: 79, endPoint x: 319, endPoint y: 88, distance: 13.7
click at [319, 88] on div at bounding box center [319, 88] width 2 height 2
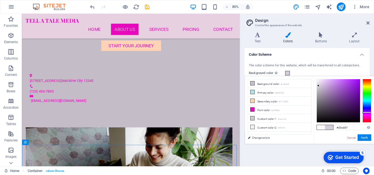
click at [318, 86] on div at bounding box center [318, 86] width 2 height 2
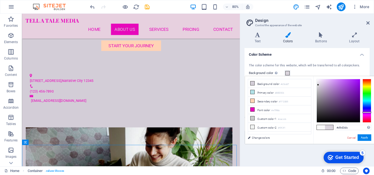
type input "#dcd6df"
click at [318, 83] on div at bounding box center [318, 83] width 2 height 2
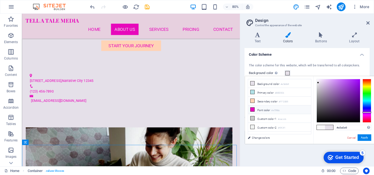
click at [262, 109] on li "Font color #e709bb" at bounding box center [279, 110] width 63 height 9
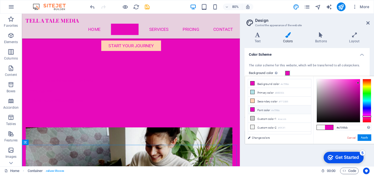
click at [254, 110] on span at bounding box center [252, 110] width 4 height 4
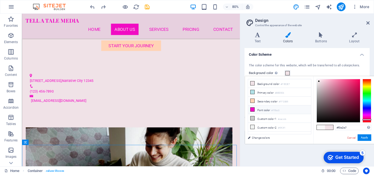
click at [258, 110] on li "Font color #f10cc3" at bounding box center [279, 110] width 63 height 9
type input "#f10cc3"
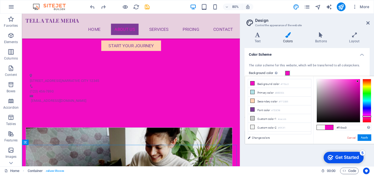
click at [281, 155] on div "Color Scheme The color scheme for this website, which will be transferred to al…" at bounding box center [306, 105] width 125 height 114
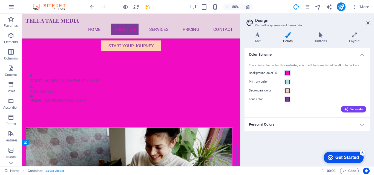
click at [288, 73] on span at bounding box center [287, 73] width 4 height 4
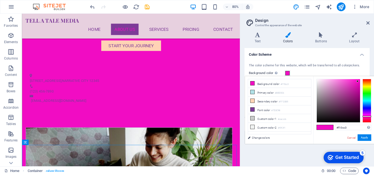
type input "#f9f9f9"
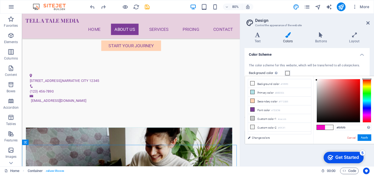
click at [253, 157] on div "Color Scheme The color scheme for this website, which will be transferred to al…" at bounding box center [306, 105] width 125 height 114
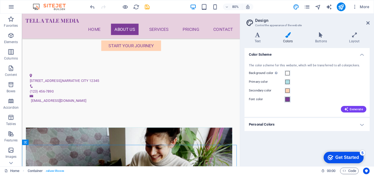
click at [287, 102] on span at bounding box center [287, 99] width 4 height 4
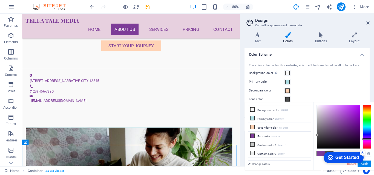
drag, startPoint x: 342, startPoint y: 122, endPoint x: 317, endPoint y: 135, distance: 28.3
click at [317, 135] on div at bounding box center [317, 135] width 2 height 2
type input "#4f4e4f"
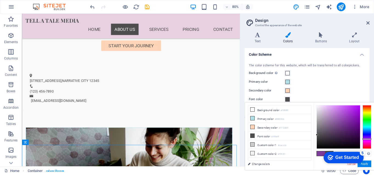
click at [364, 165] on div "checkmark Get Started 5 First Steps in the Editor Let's guide you through the t…" at bounding box center [342, 157] width 47 height 16
click at [366, 164] on button "Apply" at bounding box center [364, 164] width 14 height 7
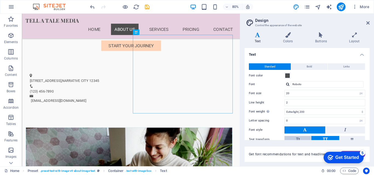
click at [290, 136] on button "Tt" at bounding box center [297, 139] width 27 height 7
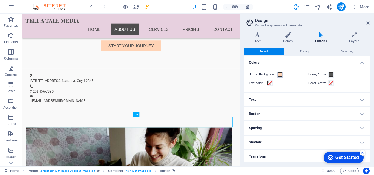
click at [278, 73] on span at bounding box center [280, 75] width 4 height 4
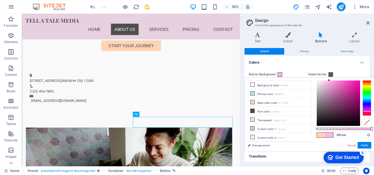
drag, startPoint x: 367, startPoint y: 83, endPoint x: 366, endPoint y: 111, distance: 28.5
click at [366, 111] on div at bounding box center [366, 111] width 9 height 1
click at [356, 91] on div at bounding box center [338, 103] width 43 height 45
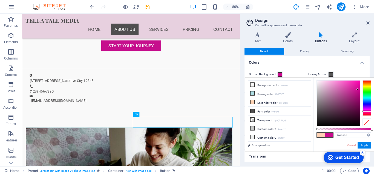
type input "#ca098e"
click at [358, 90] on div at bounding box center [358, 90] width 2 height 2
click at [364, 146] on button "Apply" at bounding box center [364, 145] width 14 height 7
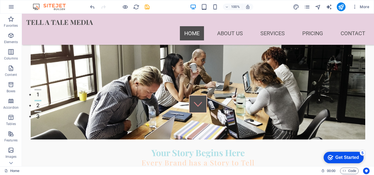
scroll to position [79, 0]
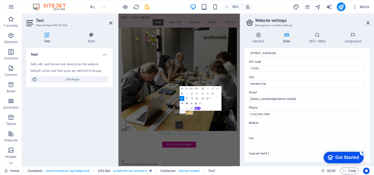
scroll to position [69, 0]
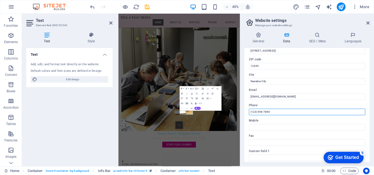
drag, startPoint x: 273, startPoint y: 112, endPoint x: 250, endPoint y: 114, distance: 22.8
click at [250, 114] on input "(123) 456-7890" at bounding box center [307, 112] width 116 height 7
type input "[PHONE_NUMBER]"
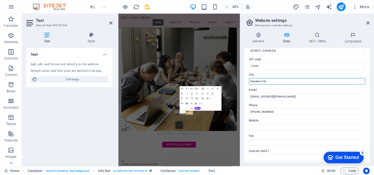
drag, startPoint x: 269, startPoint y: 81, endPoint x: 249, endPoint y: 83, distance: 20.6
click at [249, 83] on input "Narrative City" at bounding box center [307, 81] width 116 height 7
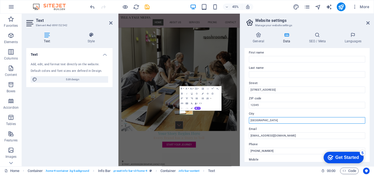
scroll to position [30, 0]
type input "[GEOGRAPHIC_DATA]"
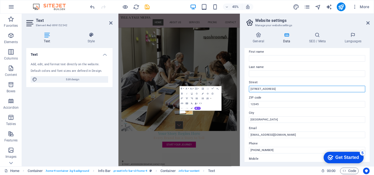
drag, startPoint x: 271, startPoint y: 89, endPoint x: 250, endPoint y: 89, distance: 20.8
click at [250, 89] on input "123 Story Lane" at bounding box center [307, 89] width 116 height 7
type input "[GEOGRAPHIC_DATA]"
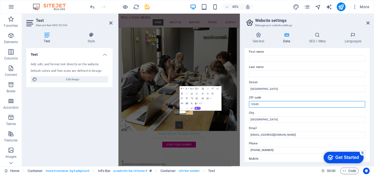
click at [262, 106] on input "12345" at bounding box center [307, 104] width 116 height 7
drag, startPoint x: 262, startPoint y: 106, endPoint x: 255, endPoint y: 106, distance: 6.6
click at [255, 106] on input "12345" at bounding box center [307, 104] width 116 height 7
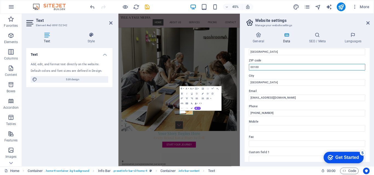
scroll to position [0, 0]
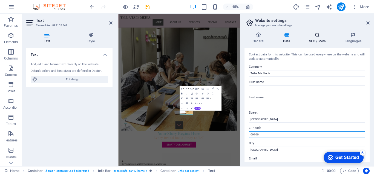
type input "00100"
click at [315, 40] on h4 "SEO / Meta" at bounding box center [319, 37] width 36 height 11
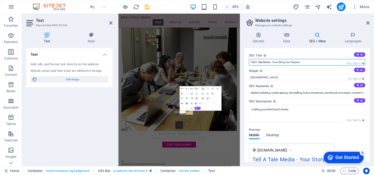
click at [306, 60] on input "Tell A Tale Media - Your Story, Our Passion" at bounding box center [307, 62] width 116 height 7
type input "Tell A Tale Media - Where Your Brand Story Meets Digital Magic"
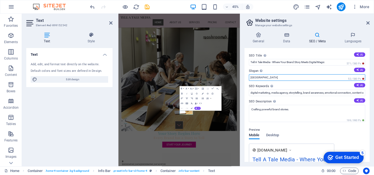
click at [258, 78] on input "Berlin" at bounding box center [307, 77] width 116 height 7
type input "B"
type input "Your Brand Has A Story, We're Here To Tell It."
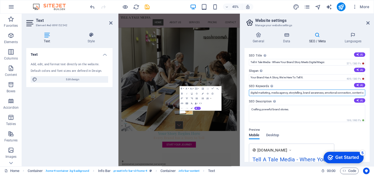
click at [339, 93] on input "digital marketing, media agency, storytelling, brand awareness, emotional conne…" at bounding box center [307, 93] width 116 height 7
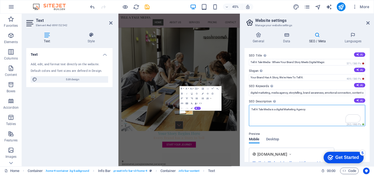
click at [313, 111] on textarea "Tell A Tale Media is a digital Marketing Agency" at bounding box center [307, 115] width 116 height 21
click at [272, 110] on textarea "Tell A Tale Media is a digital Marketing Agency that turns your brand story in …" at bounding box center [307, 115] width 116 height 21
click at [272, 108] on textarea "Tell A Tale Media is a digital Marketing Agency that turns your brand story in …" at bounding box center [307, 115] width 116 height 21
click at [277, 114] on textarea "Tell A Tale Media is a digital Marketing Agency that turns your brand story in …" at bounding box center [307, 115] width 116 height 21
click at [272, 110] on textarea "Tell A Tale Media is a digital Marketing Agency that turns your brand story in …" at bounding box center [307, 115] width 116 height 21
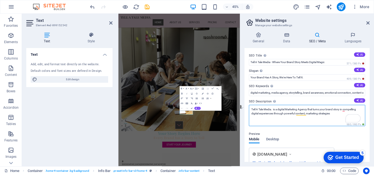
drag, startPoint x: 279, startPoint y: 109, endPoint x: 274, endPoint y: 109, distance: 4.7
click at [274, 109] on textarea "Tell A Tale Media. is a digital Marketing Agency that turns your brand story in…" at bounding box center [307, 115] width 116 height 21
click at [273, 110] on textarea "Tell A Tale Media. is a digital Marketing Agency that turns your brand story in…" at bounding box center [307, 115] width 116 height 21
click at [308, 109] on textarea "Tell A Tale Media. is a digital Marketing Agency that turns your brand story in…" at bounding box center [307, 115] width 116 height 21
drag, startPoint x: 278, startPoint y: 111, endPoint x: 274, endPoint y: 111, distance: 4.1
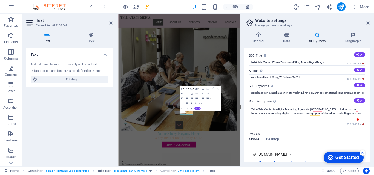
click at [274, 111] on textarea "Tell A Tale Media. is a digital Marketing Agency in [GEOGRAPHIC_DATA], that tur…" at bounding box center [307, 115] width 116 height 21
click at [272, 111] on textarea "Tell A Tale Media. is a digital Marketing Agency in [GEOGRAPHIC_DATA], that tur…" at bounding box center [307, 115] width 116 height 21
drag, startPoint x: 252, startPoint y: 114, endPoint x: 275, endPoint y: 113, distance: 23.0
click at [275, 113] on textarea "Tell A Tale Media is a digital Marketing Agency that turns your brand story int…" at bounding box center [307, 115] width 116 height 21
click at [263, 115] on textarea "Tell A Tale Media is a digital Marketing Agency that turns your brand story thr…" at bounding box center [307, 115] width 116 height 21
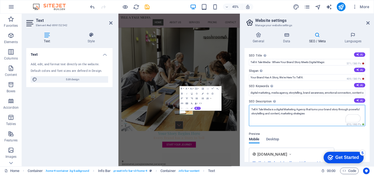
click at [323, 115] on textarea "Tell A Tale Media is a digital Marketing Agency that turns your brand story thr…" at bounding box center [307, 115] width 116 height 21
click at [318, 112] on textarea "Tell A Tale Media is a digital Marketing Agency that turns your brand story thr…" at bounding box center [307, 115] width 116 height 21
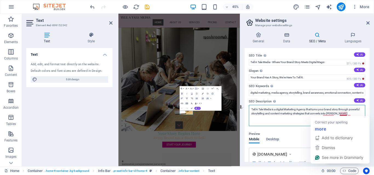
drag, startPoint x: 348, startPoint y: 115, endPoint x: 336, endPoint y: 115, distance: 11.8
click at [336, 115] on textarea "Tell A Tale Media is a digital Marketing Agency that turns your brand story thr…" at bounding box center [307, 115] width 116 height 21
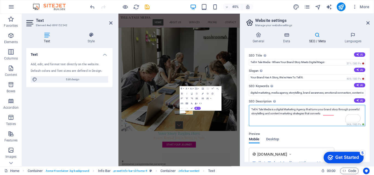
click at [327, 125] on textarea "Tell A Tale Media is a digital Marketing Agency that turns your brand story thr…" at bounding box center [307, 115] width 116 height 21
type textarea "Tell A Tale Media is a digital Marketing Agency that turns your brand story thr…"
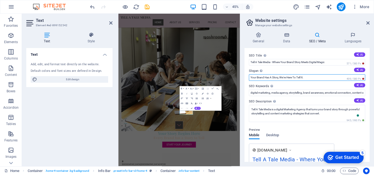
drag, startPoint x: 280, startPoint y: 77, endPoint x: 251, endPoint y: 78, distance: 29.0
click at [251, 78] on input "Your Brand Has A Story, We're Here To Tell It." at bounding box center [307, 77] width 116 height 7
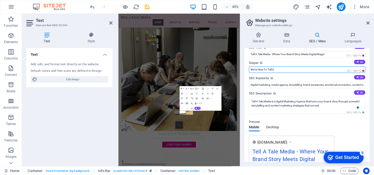
type input "We're Here To Tell It."
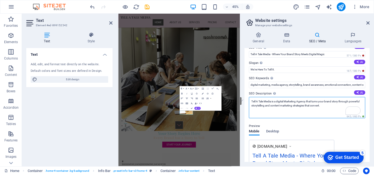
drag, startPoint x: 334, startPoint y: 107, endPoint x: 250, endPoint y: 102, distance: 84.4
click at [250, 102] on textarea "Tell A Tale Media is a digital Marketing Agency that turns your brand story thr…" at bounding box center [307, 107] width 116 height 21
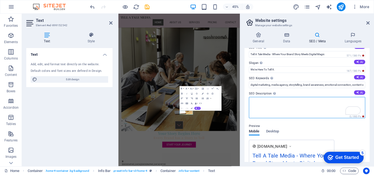
paste textarea "We are a digital marketing agency, passionate about bringing brands to life thr…"
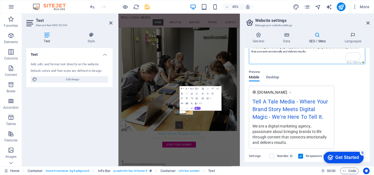
scroll to position [64, 0]
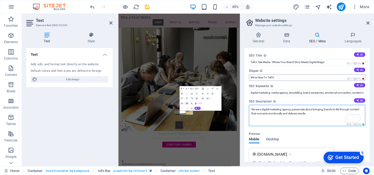
type textarea "We are a digital marketing agency, passionate about bringing brands to life thr…"
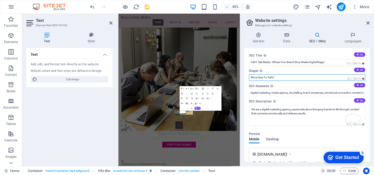
click at [252, 79] on input "We're Here To Tell It." at bounding box center [307, 77] width 116 height 7
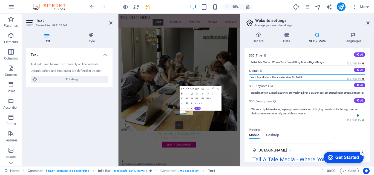
type input "Your Brand Has a Story, We're Here To Tell It."
drag, startPoint x: 368, startPoint y: 61, endPoint x: 368, endPoint y: 67, distance: 5.2
click at [368, 67] on div "SEO Title The title of your website - make it something that stands out in sear…" at bounding box center [306, 105] width 125 height 114
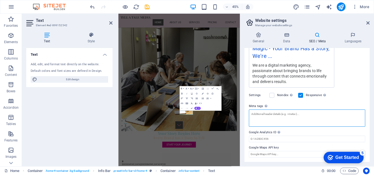
click at [291, 115] on textarea "Meta tags Enter HTML code here that will be placed inside the tags of your webs…" at bounding box center [307, 118] width 116 height 17
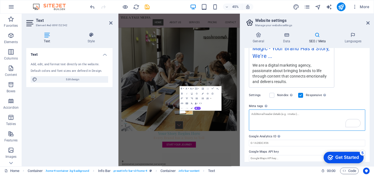
scroll to position [127, 0]
type textarea ","
type textarea "<tellatalemedia>"
click at [264, 115] on textarea "<tellatalemedia>" at bounding box center [307, 120] width 116 height 21
drag, startPoint x: 264, startPoint y: 115, endPoint x: 257, endPoint y: 124, distance: 11.6
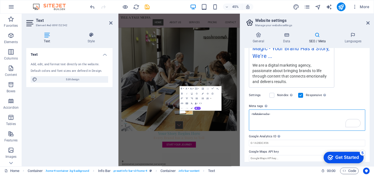
click at [257, 124] on textarea "<tellatalemedia>" at bounding box center [307, 120] width 116 height 21
click at [273, 114] on textarea "<tellatalemedia>" at bounding box center [307, 120] width 116 height 21
drag, startPoint x: 273, startPoint y: 114, endPoint x: 250, endPoint y: 116, distance: 23.1
click at [250, 116] on textarea "<tellatalemedia>" at bounding box center [307, 120] width 116 height 21
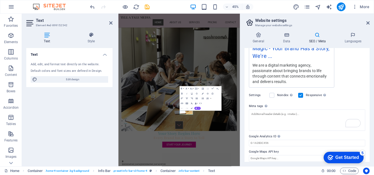
scroll to position [79, 0]
click at [258, 116] on textarea "Meta tags Enter HTML code here that will be placed inside the tags of your webs…" at bounding box center [307, 120] width 116 height 21
click at [313, 115] on textarea "<tellatalemedia> <digitalmarketingagency> <digitalmarketingg> <social media mar…" at bounding box center [307, 120] width 116 height 21
click at [326, 114] on textarea "<tellatalemedia> <digitalmarketingagency> <digital marketingg> <social media ma…" at bounding box center [307, 120] width 116 height 21
click at [293, 116] on textarea "<tellatalemedia> <digitalmarketingagency> <digital marketing> <social media mar…" at bounding box center [307, 120] width 116 height 21
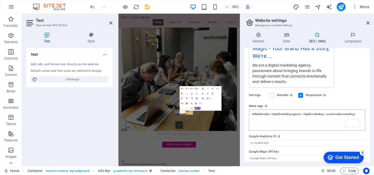
click at [281, 114] on textarea "<tellatalemedia> <digitalmarketing agency> <digital marketing> <social media ma…" at bounding box center [307, 120] width 116 height 21
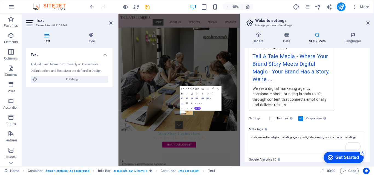
scroll to position [131, 0]
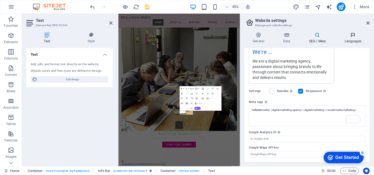
click at [353, 35] on body "Tell A Tale Media Home Favorites Elements Columns Content Boxes Accordion Table…" at bounding box center [187, 87] width 374 height 175
type textarea "<tellatalemedia> <digital marketing="" agency=""> <digital marketing=""> <socia…"
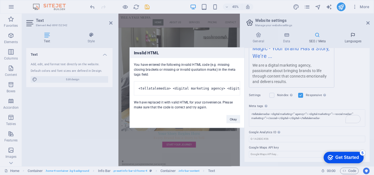
scroll to position [127, 0]
click at [231, 123] on button "Okay" at bounding box center [233, 119] width 14 height 8
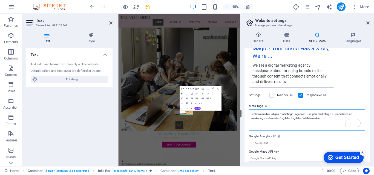
click at [284, 125] on textarea "<tellatalemedia> <digital marketing="" agency=""> <digital marketing=""> <socia…" at bounding box center [307, 120] width 116 height 21
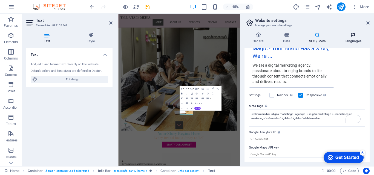
click at [352, 37] on icon at bounding box center [352, 34] width 33 height 5
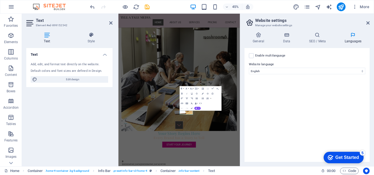
scroll to position [110, 0]
click at [319, 36] on icon at bounding box center [317, 34] width 33 height 5
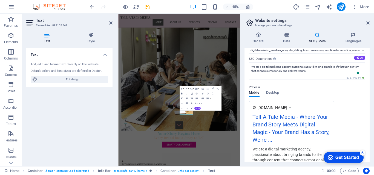
scroll to position [37, 0]
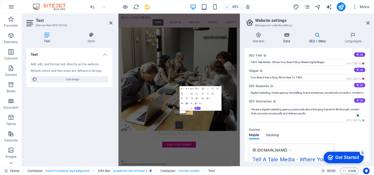
click at [288, 34] on icon at bounding box center [287, 34] width 24 height 5
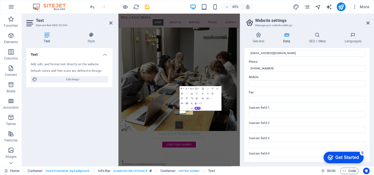
scroll to position [149, 0]
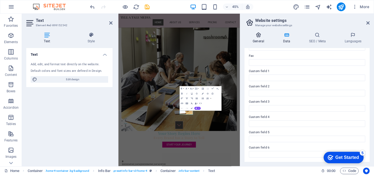
click at [253, 40] on h4 "General" at bounding box center [259, 37] width 30 height 11
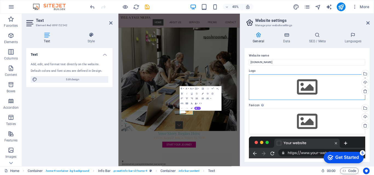
click at [304, 86] on div "Drag files here, click to choose files or select files from Files or our free s…" at bounding box center [307, 87] width 116 height 26
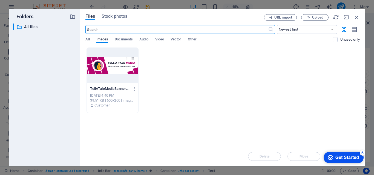
scroll to position [96, 0]
click at [127, 67] on div at bounding box center [112, 66] width 51 height 36
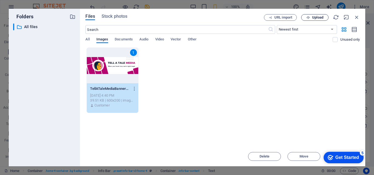
click at [307, 20] on button "Upload" at bounding box center [314, 17] width 27 height 7
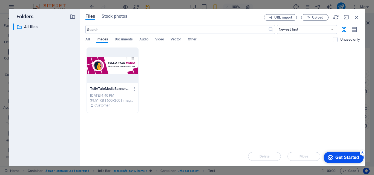
click at [106, 71] on div at bounding box center [112, 66] width 51 height 36
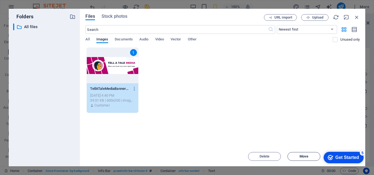
click at [301, 157] on span "Move" at bounding box center [303, 156] width 9 height 3
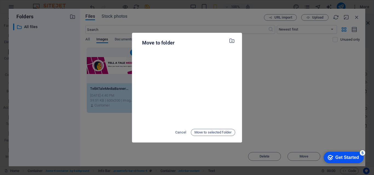
click at [278, 76] on div "Move to folder Cancel Move to selected folder" at bounding box center [187, 87] width 374 height 175
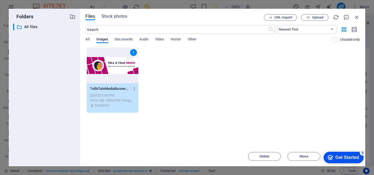
click at [369, 40] on div "Folders ​ All files All files Files Stock photos URL import Upload ​ Newest fir…" at bounding box center [187, 87] width 374 height 175
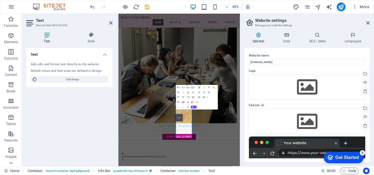
scroll to position [82, 0]
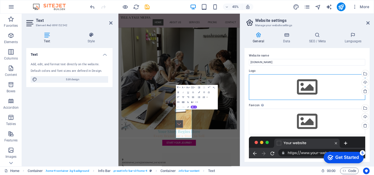
click at [304, 92] on div "Drag files here, click to choose files or select files from Files or our free s…" at bounding box center [307, 87] width 116 height 26
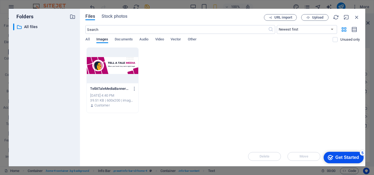
click at [106, 70] on div at bounding box center [112, 66] width 51 height 36
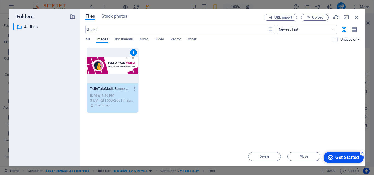
click at [134, 90] on icon "button" at bounding box center [134, 88] width 5 height 5
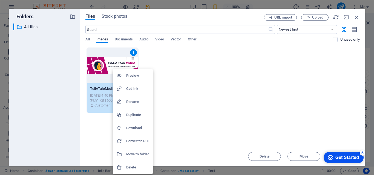
click at [276, 19] on div at bounding box center [187, 87] width 374 height 175
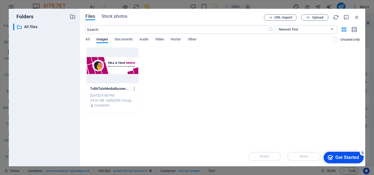
click at [335, 158] on div "Get Started" at bounding box center [347, 157] width 24 height 5
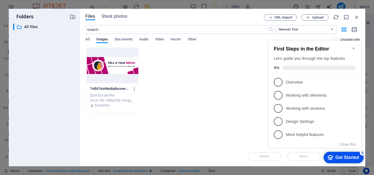
click at [170, 126] on div "Drop files here to upload them instantly TellATaleMediaBanner1-D-N7-2cYvU2UBx8r…" at bounding box center [222, 97] width 274 height 99
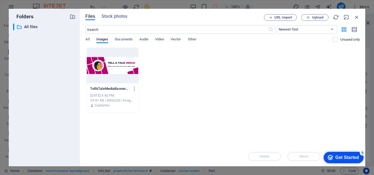
click at [102, 71] on div at bounding box center [112, 66] width 51 height 36
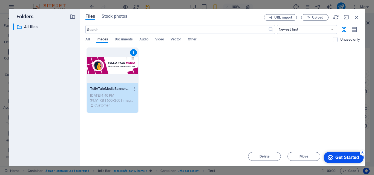
click at [102, 71] on div "1" at bounding box center [112, 66] width 51 height 36
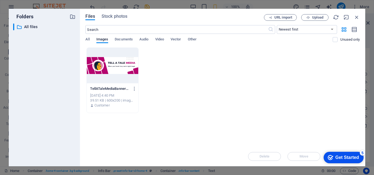
click at [120, 58] on div at bounding box center [112, 66] width 51 height 36
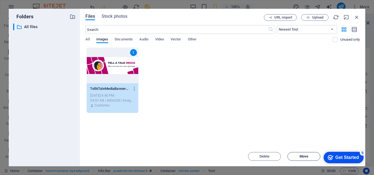
click at [311, 155] on button "Move" at bounding box center [303, 156] width 33 height 9
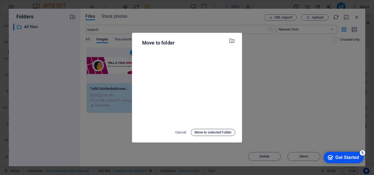
click at [206, 134] on span "Move to selected folder" at bounding box center [212, 132] width 37 height 7
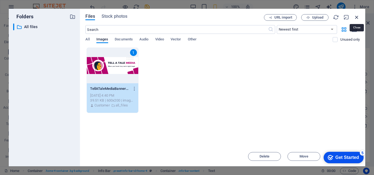
click at [356, 18] on icon "button" at bounding box center [357, 17] width 6 height 6
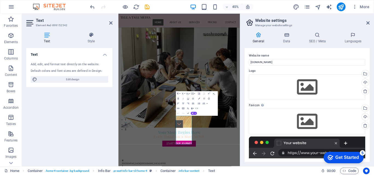
scroll to position [68, 0]
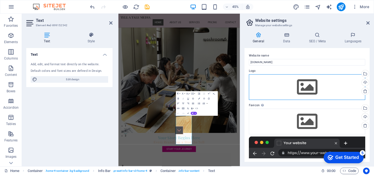
click at [304, 83] on div "Drag files here, click to choose files or select files from Files or our free s…" at bounding box center [307, 87] width 116 height 26
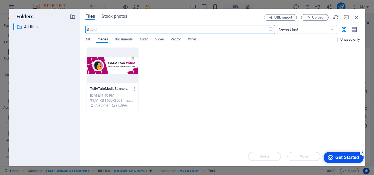
scroll to position [85, 0]
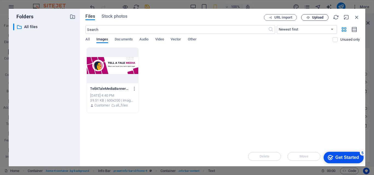
click at [318, 17] on span "Upload" at bounding box center [317, 17] width 11 height 3
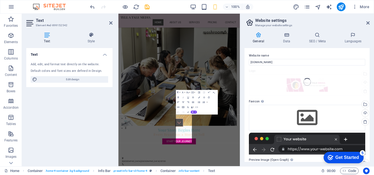
scroll to position [71, 0]
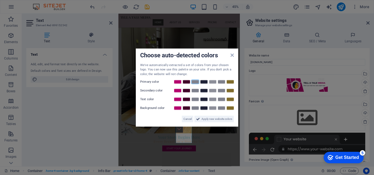
click at [194, 83] on link at bounding box center [195, 82] width 8 height 4
click at [187, 91] on link at bounding box center [186, 91] width 8 height 4
click at [177, 91] on link at bounding box center [178, 91] width 8 height 4
click at [187, 100] on link at bounding box center [186, 99] width 8 height 4
click at [178, 81] on link at bounding box center [178, 82] width 8 height 4
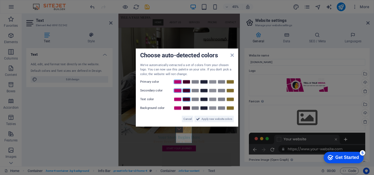
click at [185, 90] on link at bounding box center [186, 91] width 8 height 4
click at [195, 108] on link at bounding box center [195, 108] width 8 height 4
click at [203, 92] on link at bounding box center [204, 91] width 8 height 4
click at [185, 92] on link at bounding box center [186, 91] width 8 height 4
click at [204, 100] on link at bounding box center [204, 99] width 8 height 4
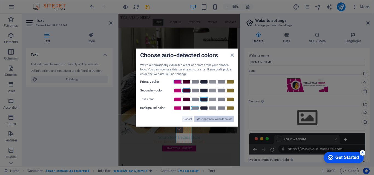
click at [208, 120] on span "Apply new website colors" at bounding box center [216, 119] width 31 height 7
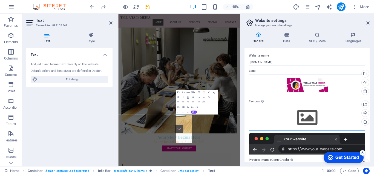
click at [308, 117] on div "Drag files here, click to choose files or select files from Files or our free s…" at bounding box center [307, 118] width 116 height 26
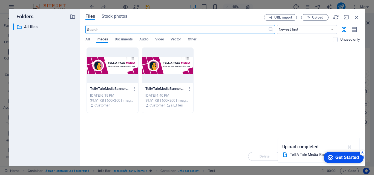
scroll to position [88, 0]
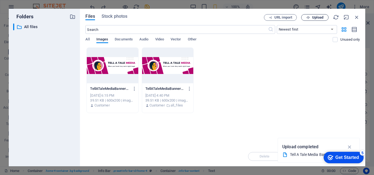
click at [315, 19] on span "Upload" at bounding box center [317, 17] width 11 height 3
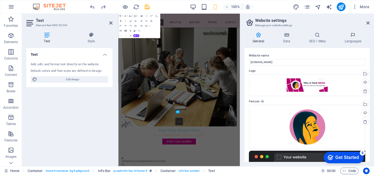
scroll to position [74, 0]
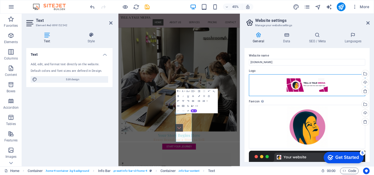
click at [307, 78] on div "Drag files here, click to choose files or select files from Files or our free s…" at bounding box center [307, 85] width 116 height 22
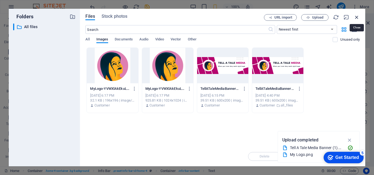
click at [358, 17] on icon "button" at bounding box center [357, 17] width 6 height 6
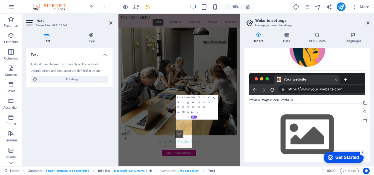
scroll to position [86, 0]
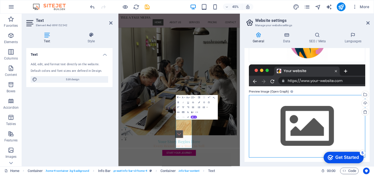
click at [299, 123] on div "Drag files here, click to choose files or select files from Files or our free s…" at bounding box center [307, 126] width 116 height 63
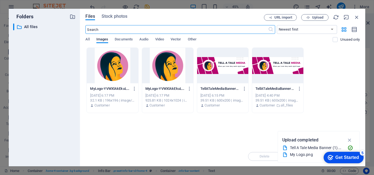
scroll to position [76, 0]
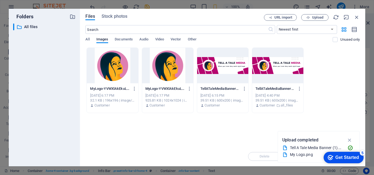
click at [273, 76] on div at bounding box center [277, 66] width 51 height 36
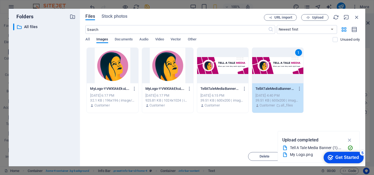
click at [298, 53] on div "1" at bounding box center [298, 52] width 7 height 7
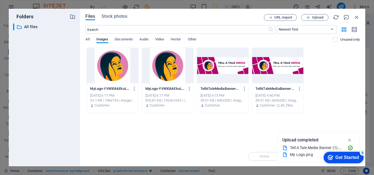
click at [269, 72] on div at bounding box center [277, 66] width 51 height 36
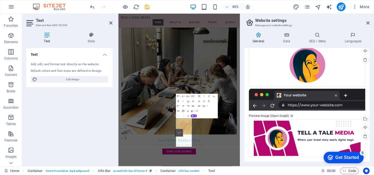
scroll to position [62, 0]
drag, startPoint x: 370, startPoint y: 113, endPoint x: 363, endPoint y: 129, distance: 17.8
click at [363, 129] on div "General Data SEO / Meta Languages Website name [DOMAIN_NAME] Logo Drag files he…" at bounding box center [307, 97] width 134 height 139
click at [368, 24] on icon at bounding box center [367, 23] width 3 height 4
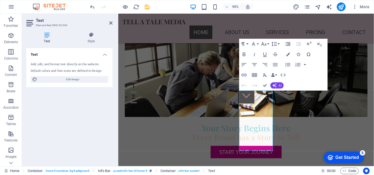
click at [83, 128] on div "Text Add, edit, and format text directly on the website. Default colors and fon…" at bounding box center [69, 105] width 86 height 114
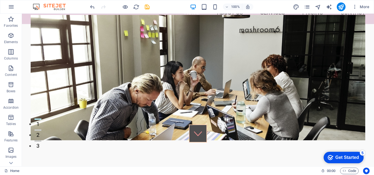
scroll to position [0, 0]
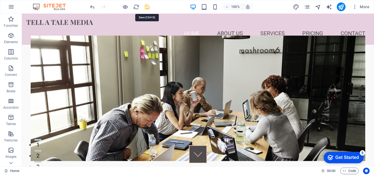
click at [146, 8] on icon "save" at bounding box center [147, 7] width 6 height 6
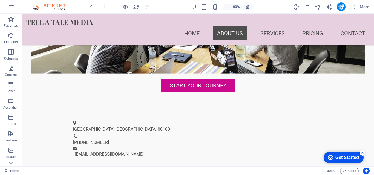
scroll to position [125, 0]
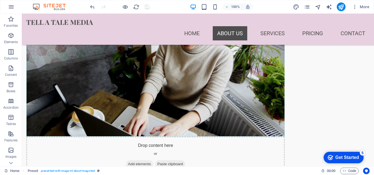
scroll to position [329, 0]
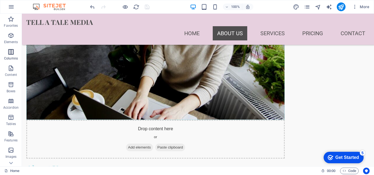
click at [9, 50] on icon "button" at bounding box center [11, 52] width 7 height 7
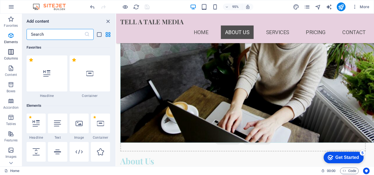
scroll to position [271, 0]
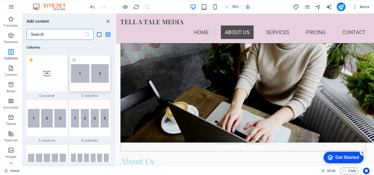
click at [86, 74] on img at bounding box center [90, 73] width 38 height 19
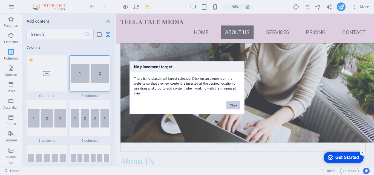
click at [238, 105] on button "Okay" at bounding box center [233, 105] width 14 height 8
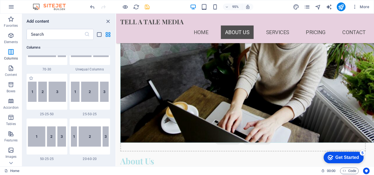
scroll to position [534, 0]
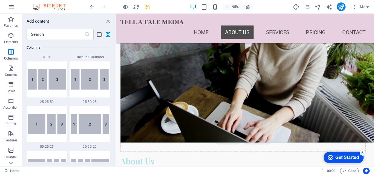
click at [11, 151] on icon "button" at bounding box center [11, 150] width 7 height 7
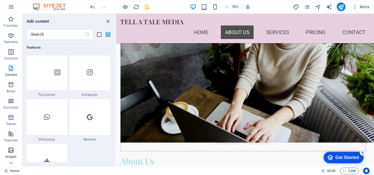
scroll to position [2775, 0]
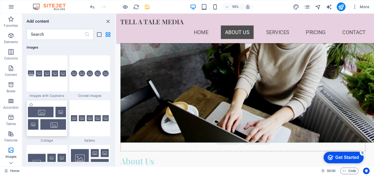
click at [48, 114] on img at bounding box center [47, 118] width 38 height 23
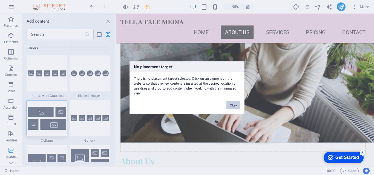
drag, startPoint x: 231, startPoint y: 104, endPoint x: 231, endPoint y: 41, distance: 62.7
click at [231, 104] on button "Okay" at bounding box center [233, 105] width 14 height 8
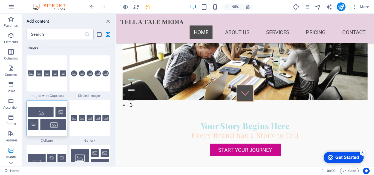
scroll to position [0, 0]
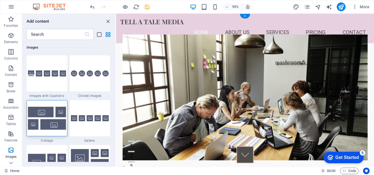
click at [179, 79] on figure at bounding box center [252, 102] width 258 height 133
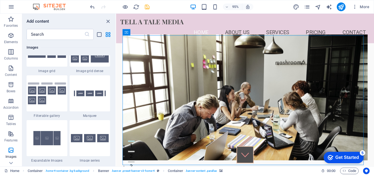
scroll to position [2914, 0]
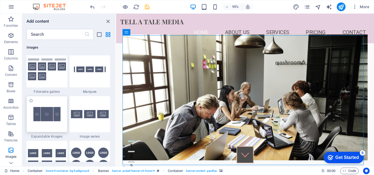
click at [35, 116] on img at bounding box center [47, 114] width 38 height 25
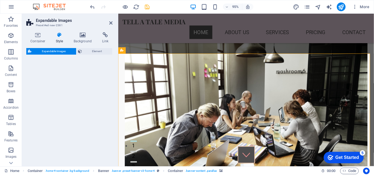
scroll to position [117, 0]
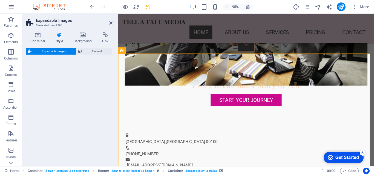
select select "rem"
select select "px"
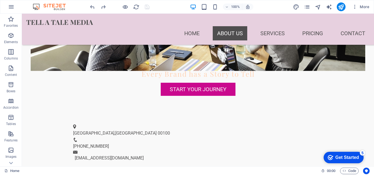
scroll to position [0, 0]
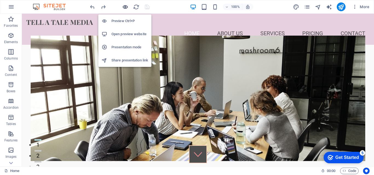
click at [126, 8] on icon "button" at bounding box center [125, 7] width 6 height 6
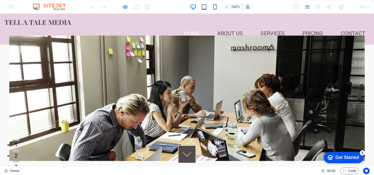
scroll to position [75, 0]
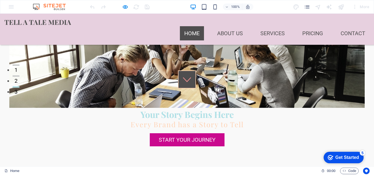
click at [91, 8] on div at bounding box center [119, 6] width 61 height 9
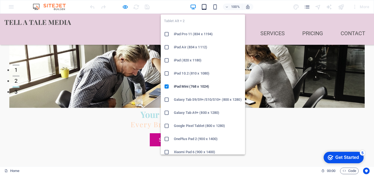
click at [204, 8] on icon "button" at bounding box center [204, 7] width 6 height 6
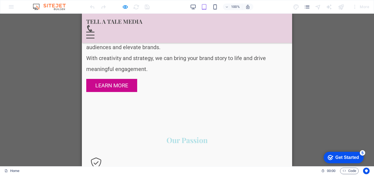
scroll to position [483, 0]
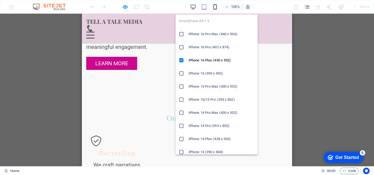
click at [216, 6] on icon "button" at bounding box center [215, 7] width 6 height 6
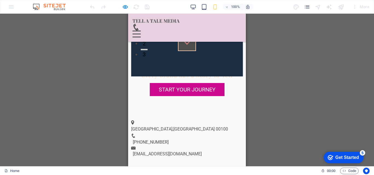
scroll to position [0, 0]
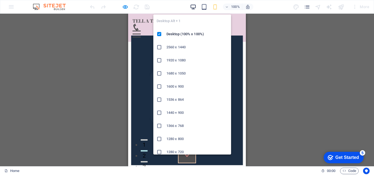
click at [196, 6] on icon "button" at bounding box center [193, 7] width 6 height 6
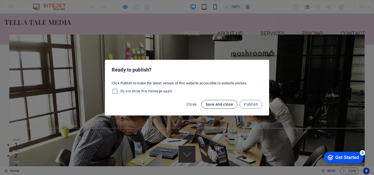
click at [227, 106] on span "Save and close" at bounding box center [220, 104] width 28 height 4
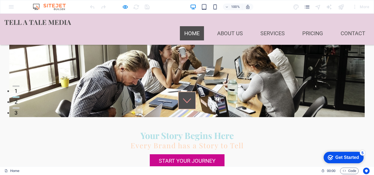
scroll to position [62, 0]
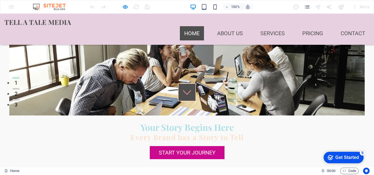
click at [50, 7] on img at bounding box center [51, 7] width 41 height 7
click at [54, 5] on img at bounding box center [51, 7] width 41 height 7
